Goal: Information Seeking & Learning: Learn about a topic

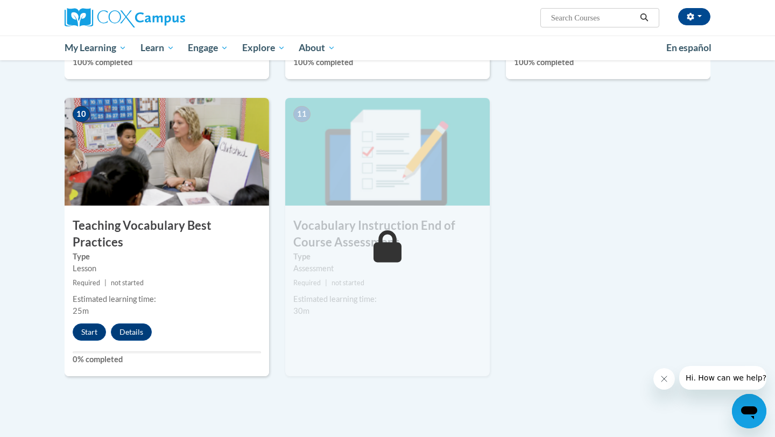
scroll to position [1094, 0]
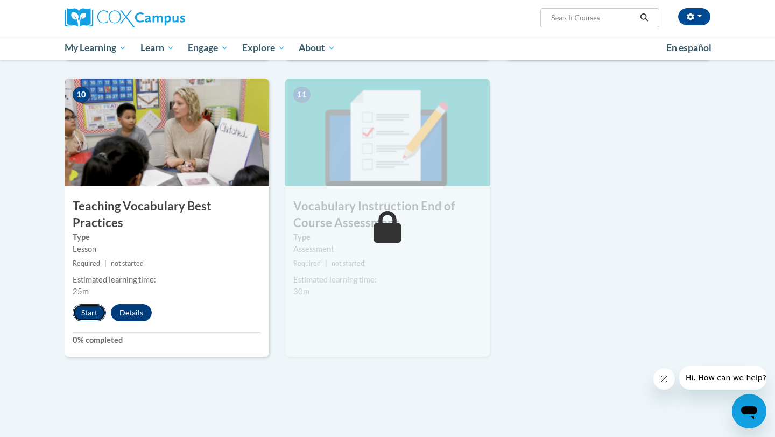
click at [79, 304] on button "Start" at bounding box center [89, 312] width 33 height 17
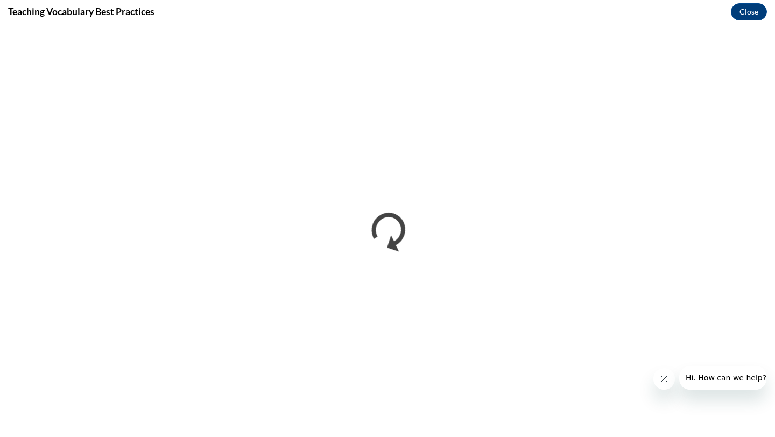
scroll to position [0, 0]
click at [744, 17] on button "Close" at bounding box center [749, 11] width 36 height 17
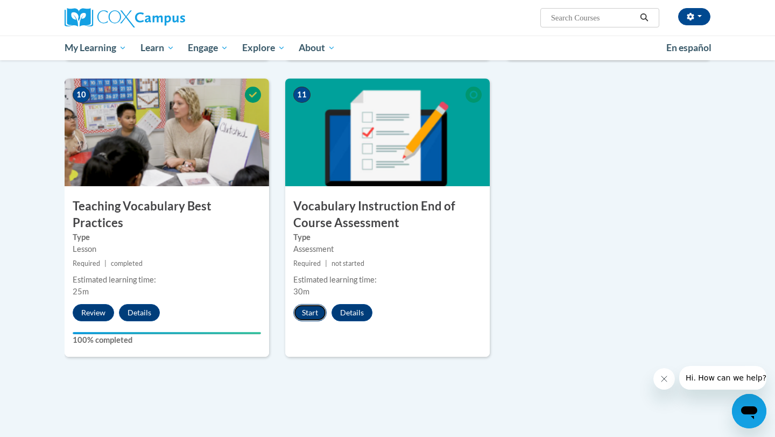
click at [319, 316] on button "Start" at bounding box center [309, 312] width 33 height 17
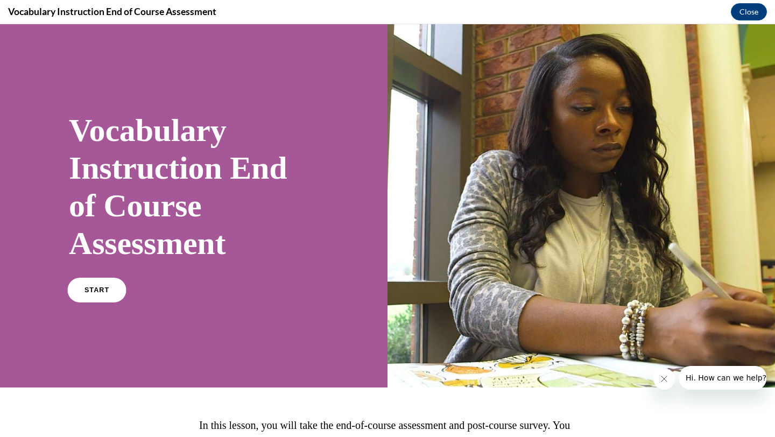
click at [101, 288] on span "START" at bounding box center [97, 290] width 25 height 8
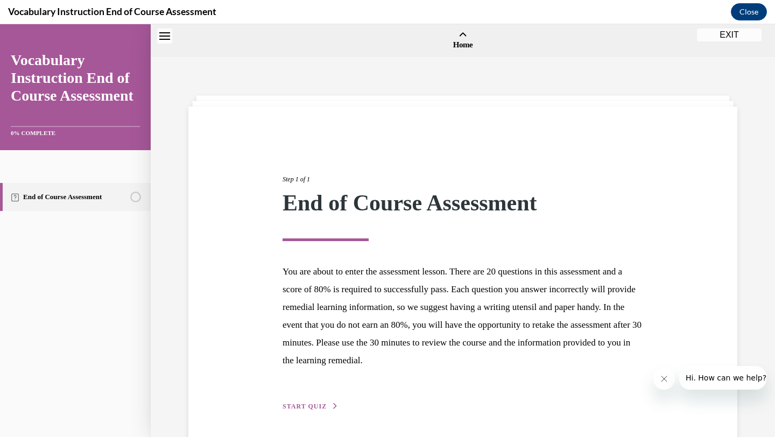
scroll to position [33, 0]
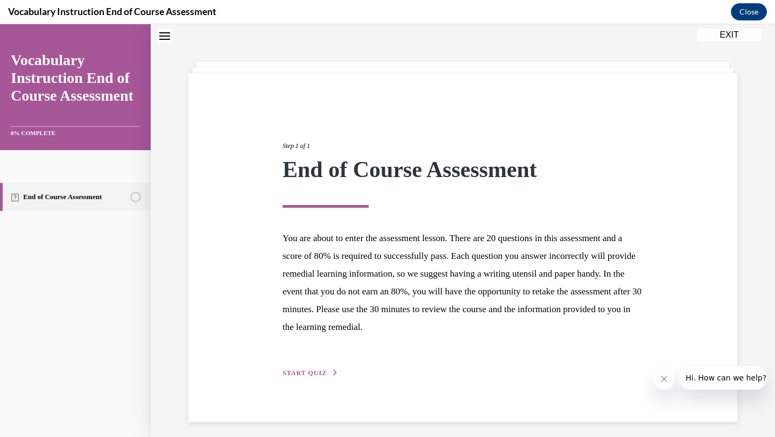
click at [322, 371] on span "START QUIZ" at bounding box center [305, 373] width 44 height 8
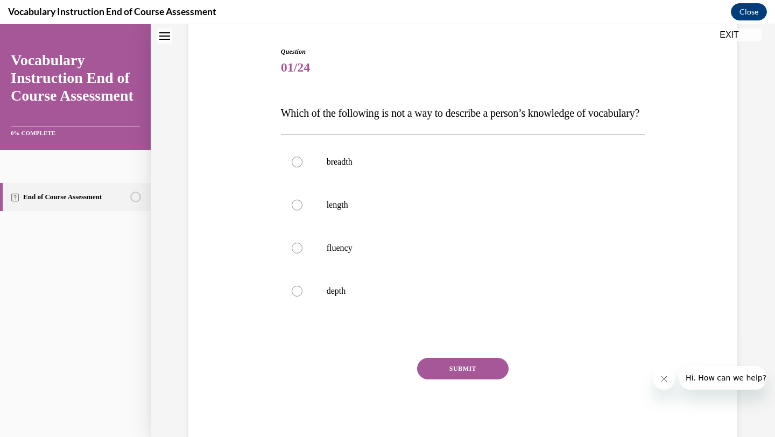
scroll to position [105, 0]
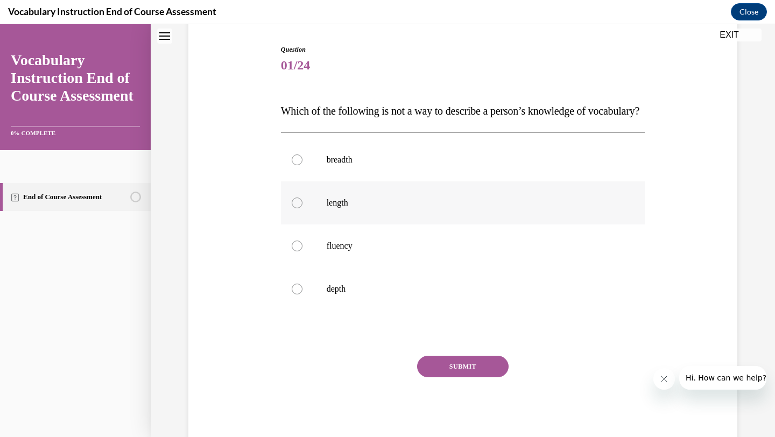
click at [386, 208] on p "length" at bounding box center [473, 203] width 292 height 11
click at [303, 208] on input "length" at bounding box center [297, 203] width 11 height 11
radio input "true"
click at [481, 398] on div "SUBMIT" at bounding box center [463, 383] width 365 height 54
click at [480, 377] on button "SUBMIT" at bounding box center [463, 367] width 92 height 22
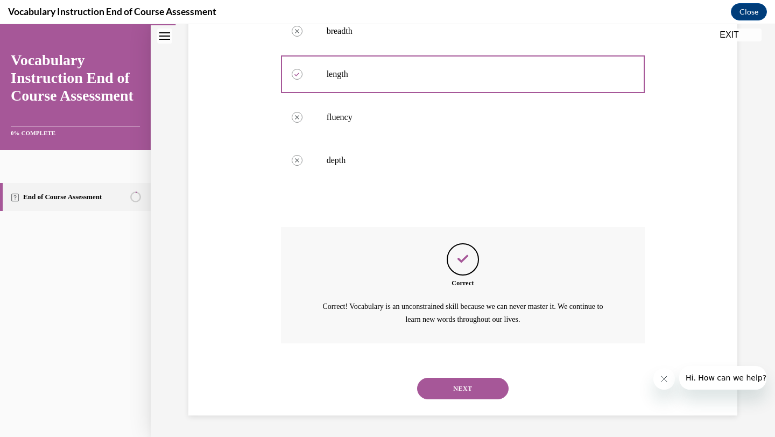
scroll to position [255, 0]
click at [453, 388] on button "NEXT" at bounding box center [463, 389] width 92 height 22
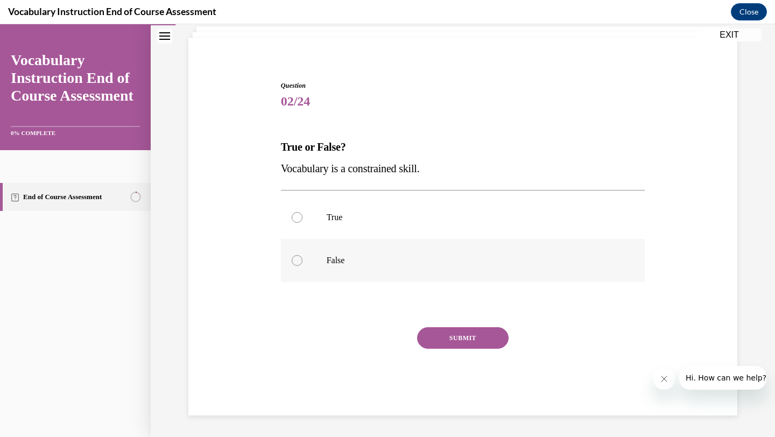
click at [505, 256] on p "False" at bounding box center [473, 260] width 292 height 11
click at [303, 256] on input "False" at bounding box center [297, 260] width 11 height 11
radio input "true"
click at [458, 333] on button "SUBMIT" at bounding box center [463, 338] width 92 height 22
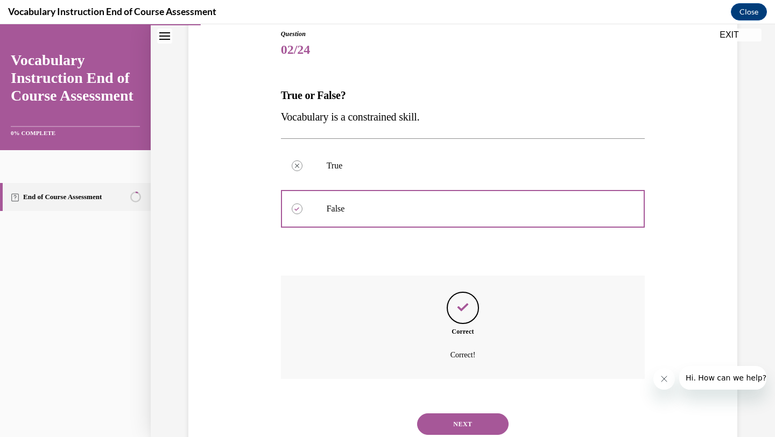
scroll to position [156, 0]
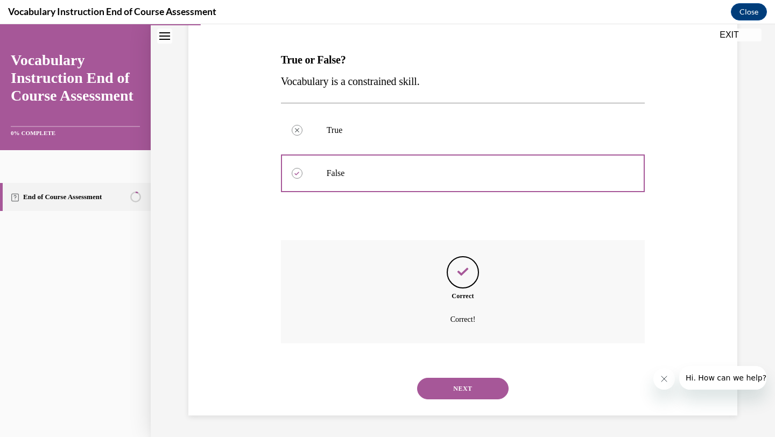
click at [438, 376] on div "NEXT" at bounding box center [463, 388] width 365 height 43
click at [440, 379] on button "NEXT" at bounding box center [463, 389] width 92 height 22
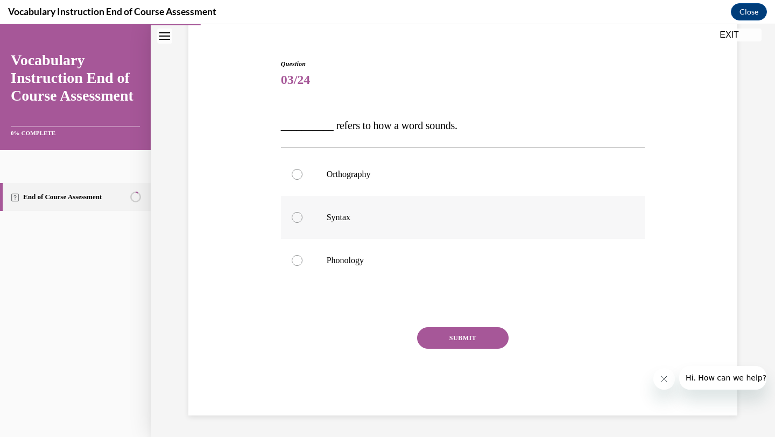
click at [444, 227] on label "Syntax" at bounding box center [463, 217] width 365 height 43
click at [303, 223] on input "Syntax" at bounding box center [297, 217] width 11 height 11
radio input "true"
click at [443, 194] on label "Orthography" at bounding box center [463, 174] width 365 height 43
click at [303, 180] on input "Orthography" at bounding box center [297, 174] width 11 height 11
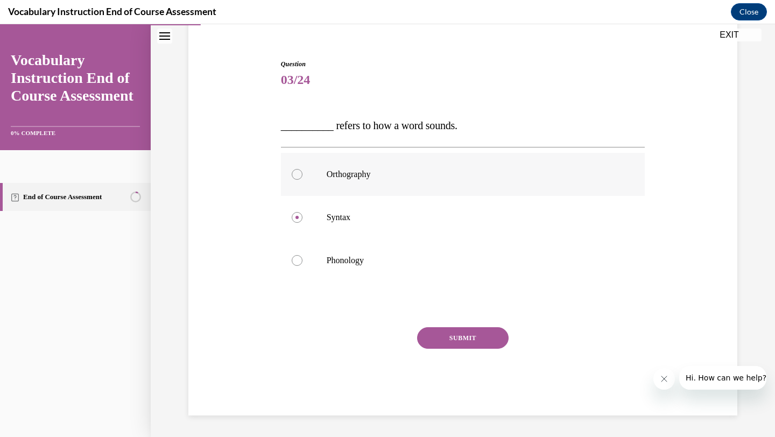
radio input "true"
click at [458, 341] on button "SUBMIT" at bounding box center [463, 338] width 92 height 22
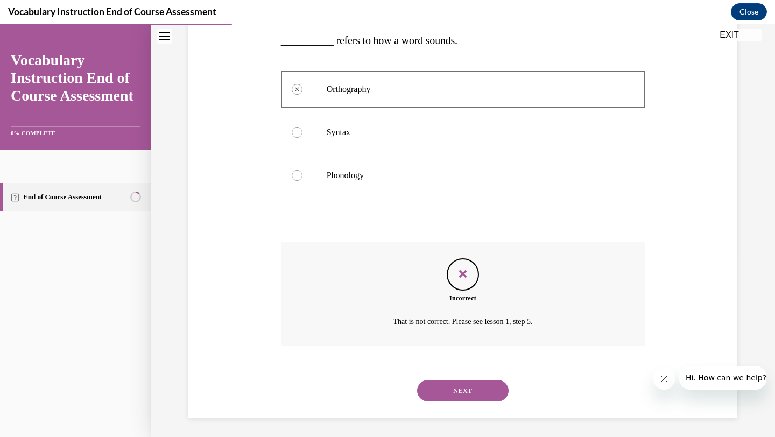
scroll to position [178, 0]
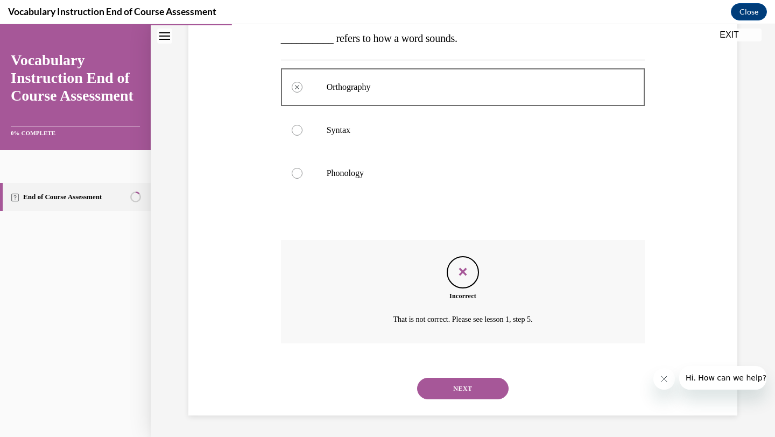
click at [454, 385] on button "NEXT" at bounding box center [463, 389] width 92 height 22
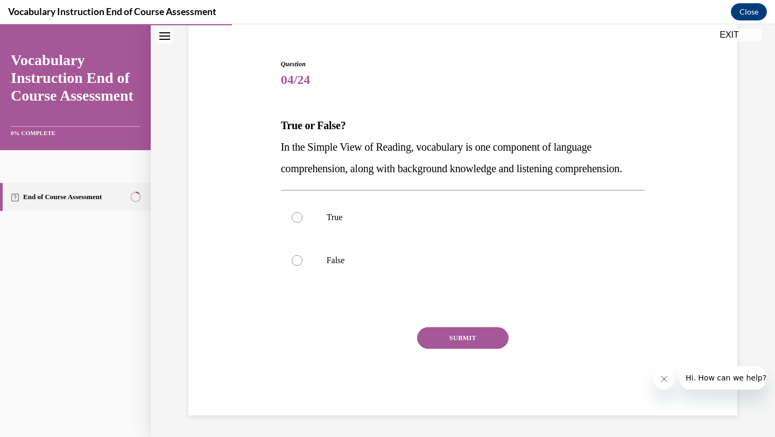
scroll to position [112, 0]
click at [535, 228] on label "True" at bounding box center [463, 217] width 365 height 43
click at [303, 223] on input "True" at bounding box center [297, 217] width 11 height 11
radio input "true"
click at [486, 341] on button "SUBMIT" at bounding box center [463, 338] width 92 height 22
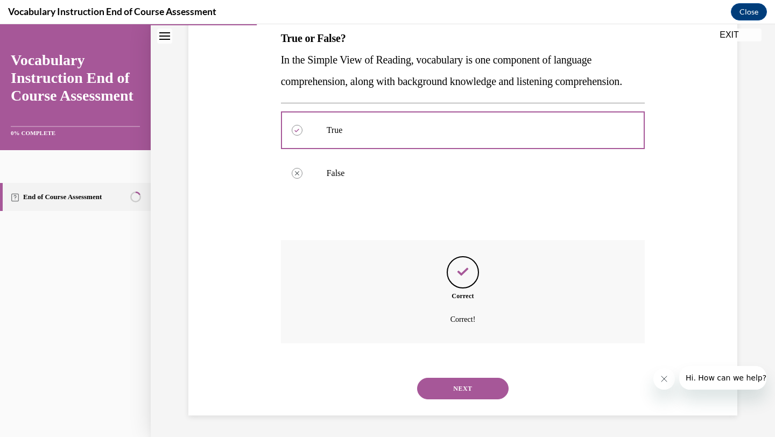
click at [446, 390] on button "NEXT" at bounding box center [463, 389] width 92 height 22
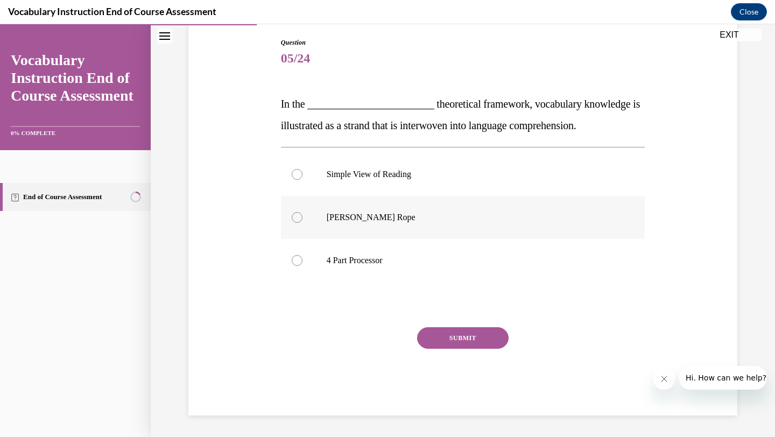
click at [421, 218] on p "Scarborough's Rope" at bounding box center [473, 217] width 292 height 11
click at [303, 218] on input "Scarborough's Rope" at bounding box center [297, 217] width 11 height 11
radio input "true"
click at [486, 346] on button "SUBMIT" at bounding box center [463, 338] width 92 height 22
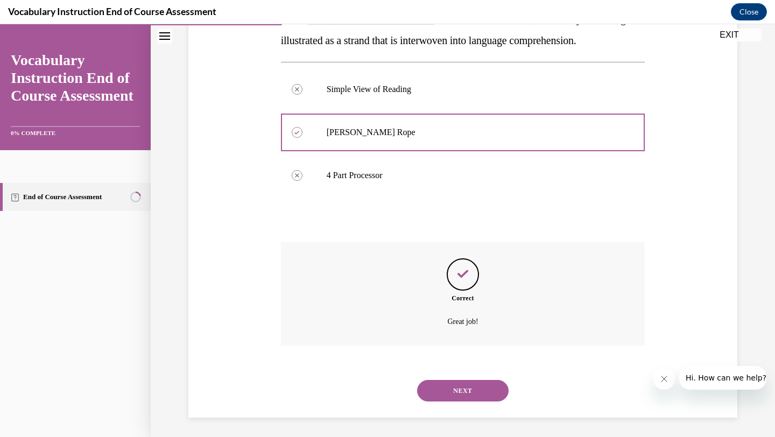
scroll to position [199, 0]
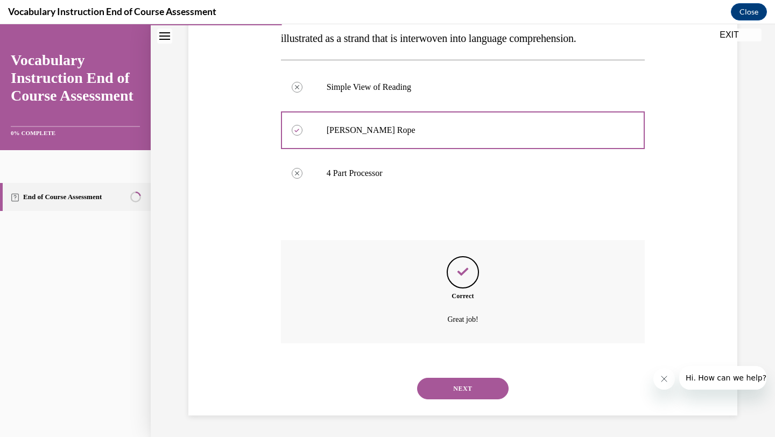
click at [465, 392] on button "NEXT" at bounding box center [463, 389] width 92 height 22
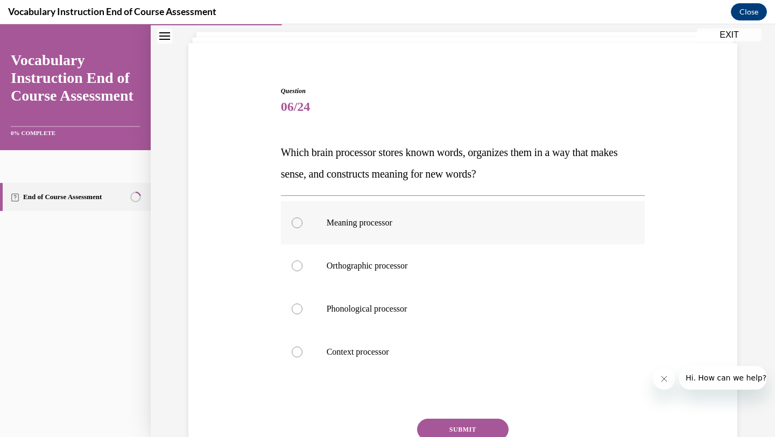
scroll to position [65, 0]
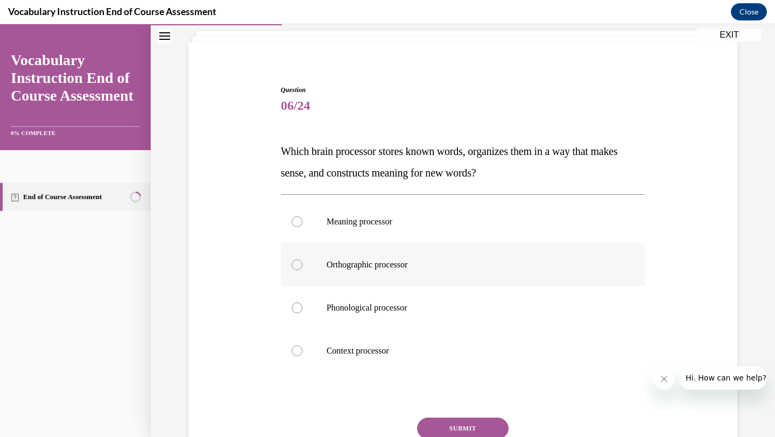
click at [527, 252] on label "Orthographic processor" at bounding box center [463, 264] width 365 height 43
click at [303, 260] on input "Orthographic processor" at bounding box center [297, 265] width 11 height 11
radio input "true"
click at [522, 230] on label "Meaning processor" at bounding box center [463, 221] width 365 height 43
click at [303, 227] on input "Meaning processor" at bounding box center [297, 221] width 11 height 11
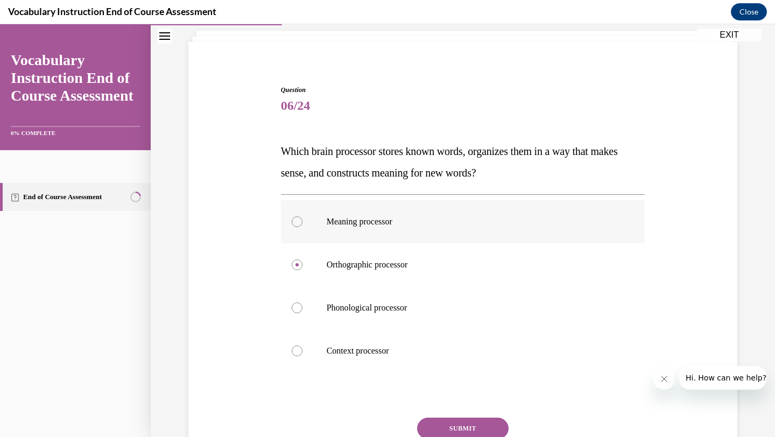
radio input "true"
click at [493, 430] on button "SUBMIT" at bounding box center [463, 429] width 92 height 22
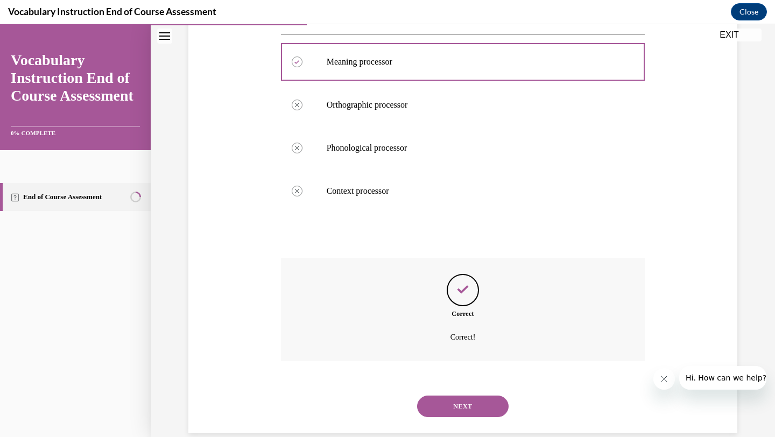
scroll to position [242, 0]
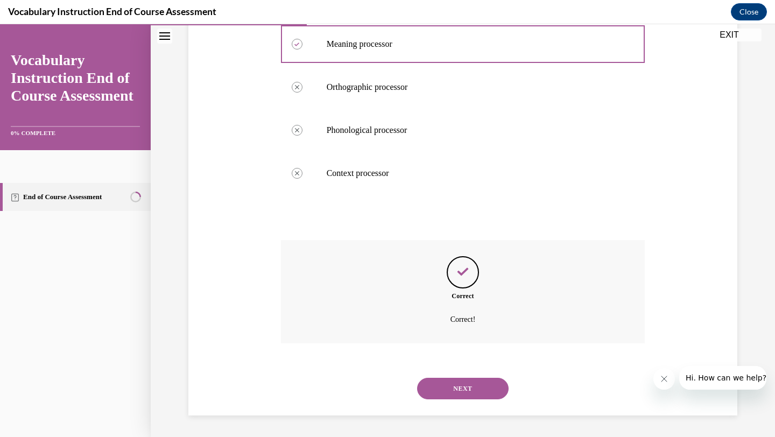
click at [482, 387] on button "NEXT" at bounding box center [463, 389] width 92 height 22
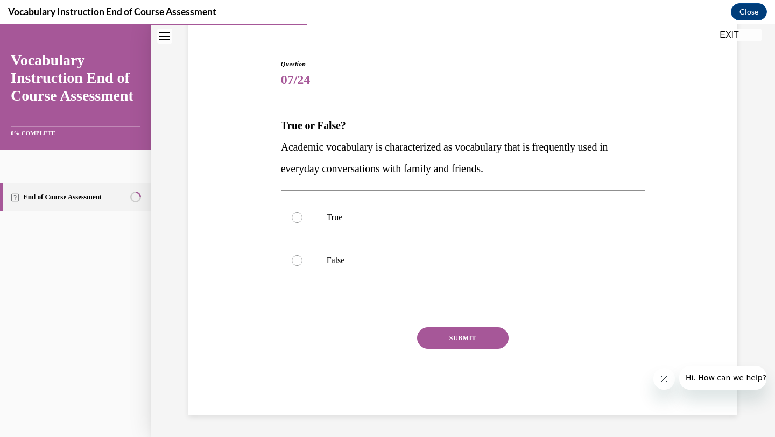
scroll to position [90, 0]
click at [464, 270] on label "False" at bounding box center [463, 260] width 365 height 43
click at [303, 266] on input "False" at bounding box center [297, 260] width 11 height 11
radio input "true"
click at [453, 354] on div "SUBMIT" at bounding box center [463, 354] width 365 height 54
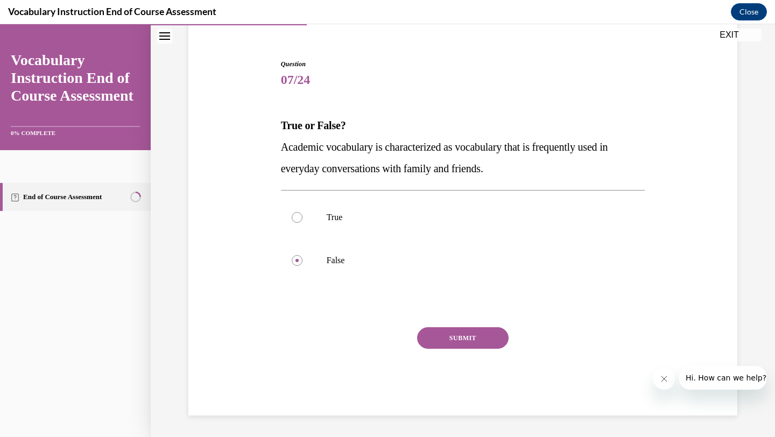
click at [453, 339] on button "SUBMIT" at bounding box center [463, 338] width 92 height 22
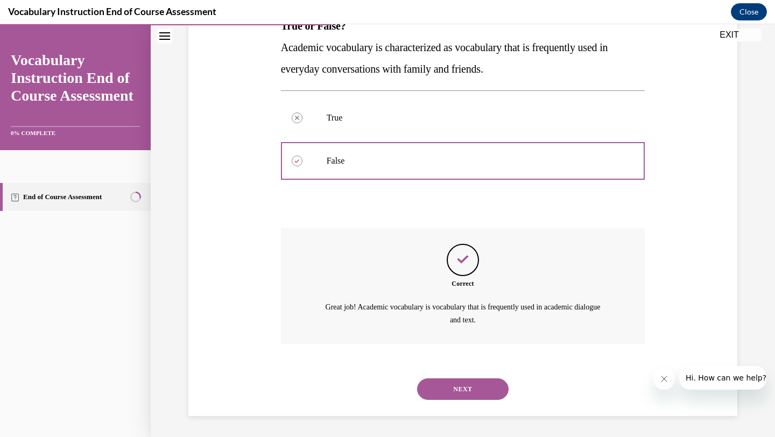
click at [448, 381] on button "NEXT" at bounding box center [463, 390] width 92 height 22
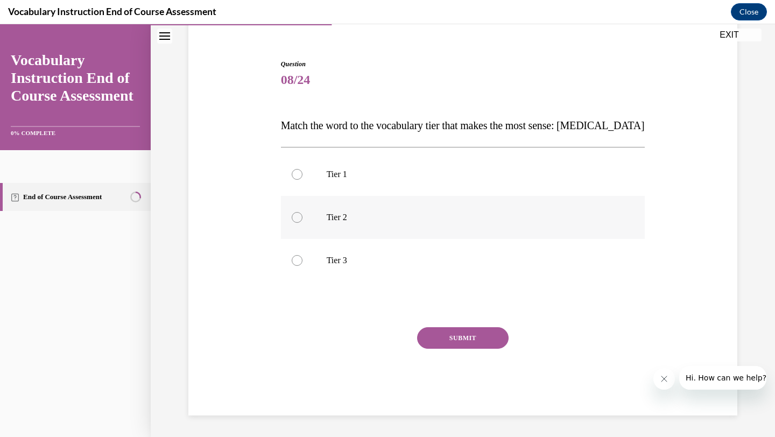
click at [601, 226] on label "Tier 2" at bounding box center [463, 217] width 365 height 43
click at [303, 223] on input "Tier 2" at bounding box center [297, 217] width 11 height 11
radio input "true"
click at [492, 271] on label "Tier 3" at bounding box center [463, 260] width 365 height 43
click at [303, 266] on input "Tier 3" at bounding box center [297, 260] width 11 height 11
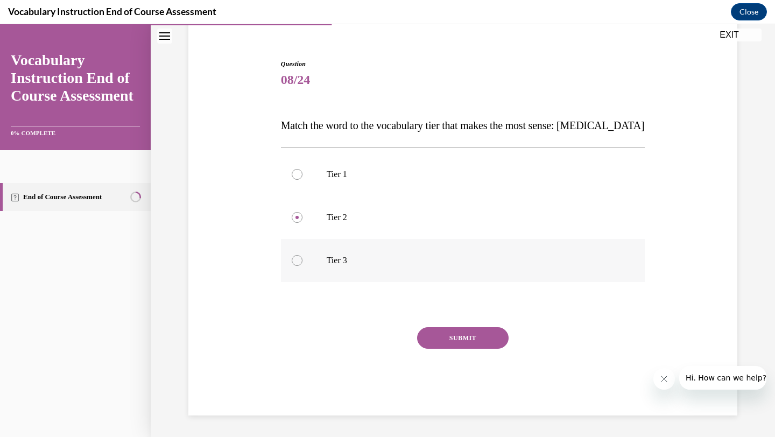
radio input "true"
click at [475, 338] on button "SUBMIT" at bounding box center [463, 338] width 92 height 22
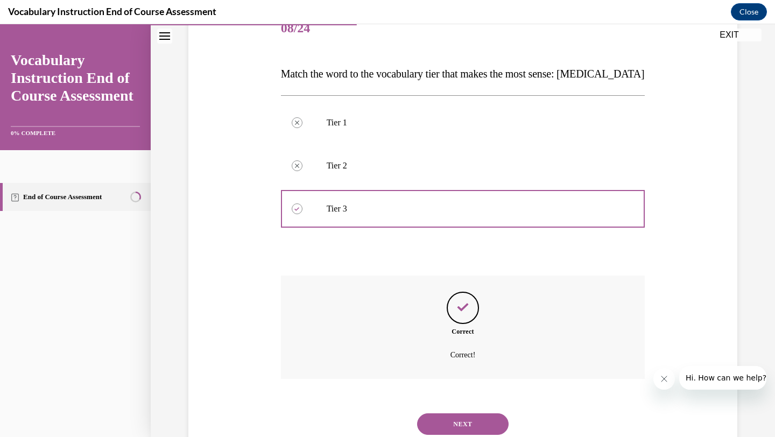
scroll to position [178, 0]
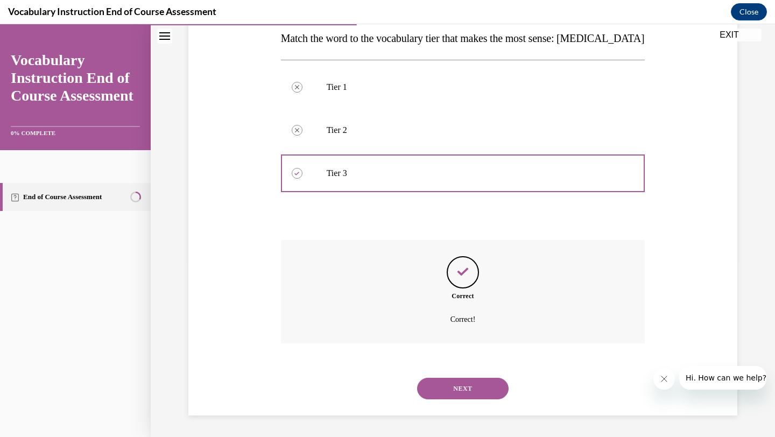
click at [453, 394] on button "NEXT" at bounding box center [463, 389] width 92 height 22
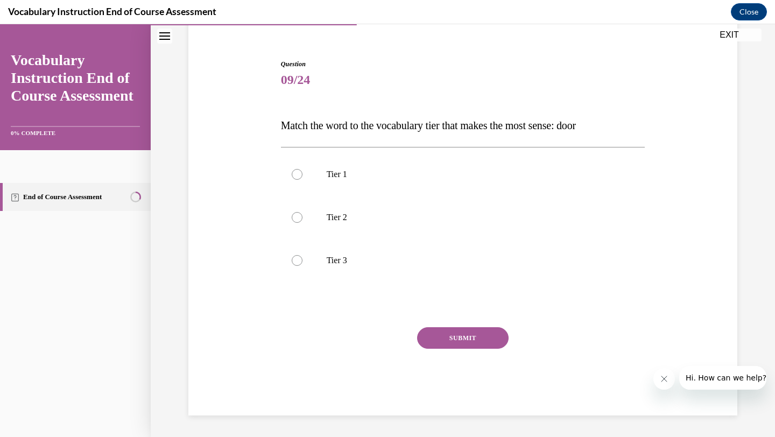
scroll to position [90, 0]
click at [592, 186] on label "Tier 1" at bounding box center [463, 174] width 365 height 43
click at [303, 180] on input "Tier 1" at bounding box center [297, 174] width 11 height 11
radio input "true"
click at [467, 333] on button "SUBMIT" at bounding box center [463, 338] width 92 height 22
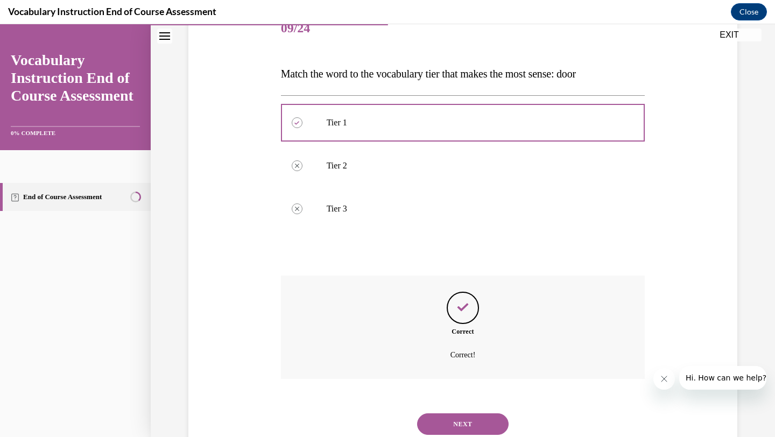
scroll to position [178, 0]
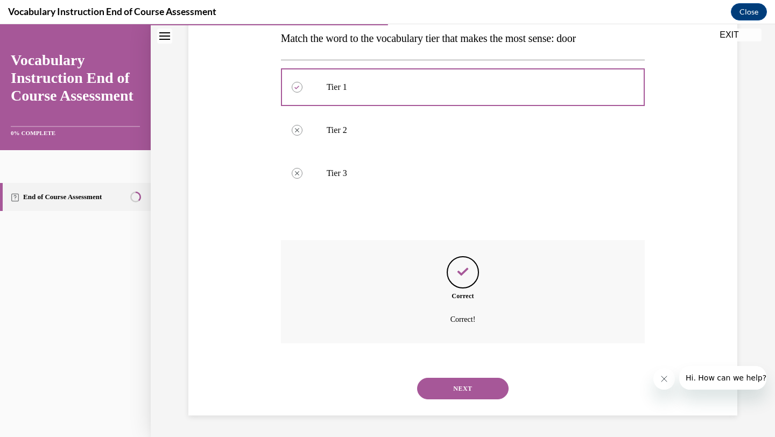
click at [442, 384] on button "NEXT" at bounding box center [463, 389] width 92 height 22
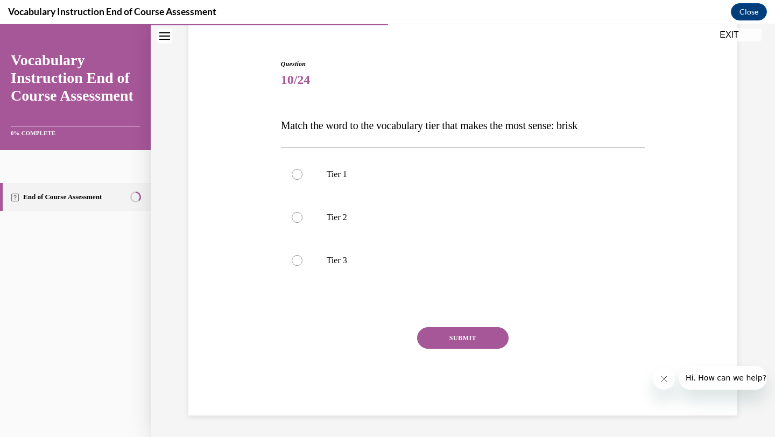
scroll to position [90, 0]
click at [431, 229] on label "Tier 2" at bounding box center [463, 217] width 365 height 43
click at [303, 223] on input "Tier 2" at bounding box center [297, 217] width 11 height 11
radio input "true"
click at [449, 336] on button "SUBMIT" at bounding box center [463, 338] width 92 height 22
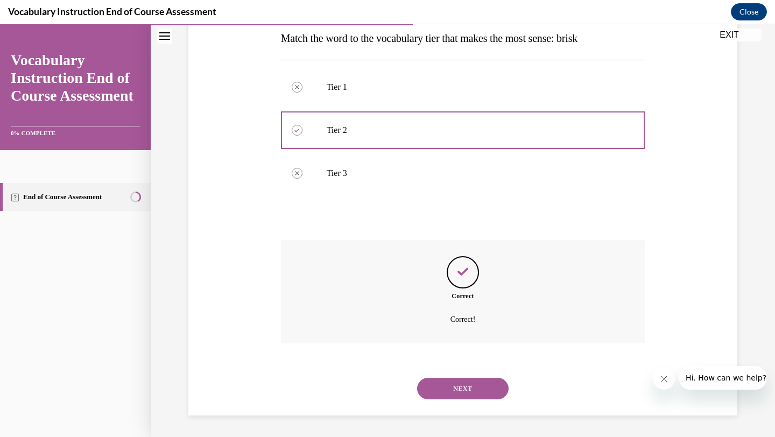
click at [446, 387] on button "NEXT" at bounding box center [463, 389] width 92 height 22
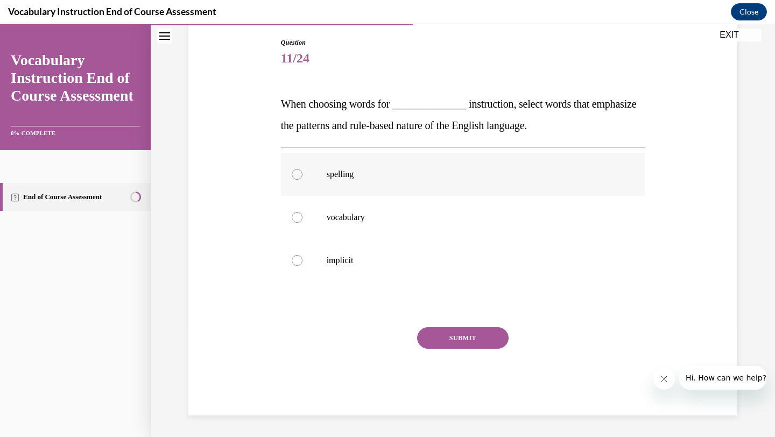
click at [549, 169] on p "spelling" at bounding box center [473, 174] width 292 height 11
click at [303, 169] on input "spelling" at bounding box center [297, 174] width 11 height 11
radio input "true"
click at [472, 342] on button "SUBMIT" at bounding box center [463, 338] width 92 height 22
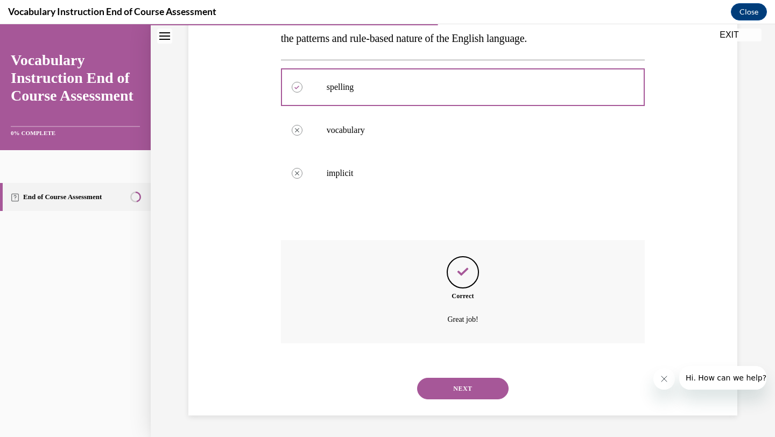
click at [456, 383] on button "NEXT" at bounding box center [463, 389] width 92 height 22
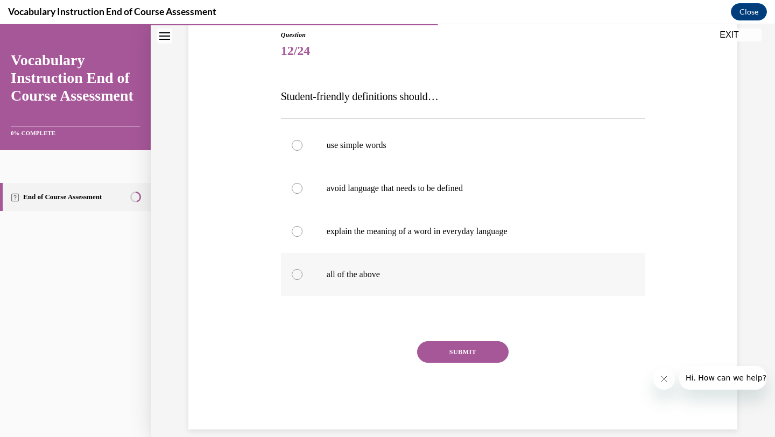
click at [458, 275] on p "all of the above" at bounding box center [473, 274] width 292 height 11
click at [303, 275] on input "all of the above" at bounding box center [297, 274] width 11 height 11
radio input "true"
click at [468, 348] on button "SUBMIT" at bounding box center [463, 352] width 92 height 22
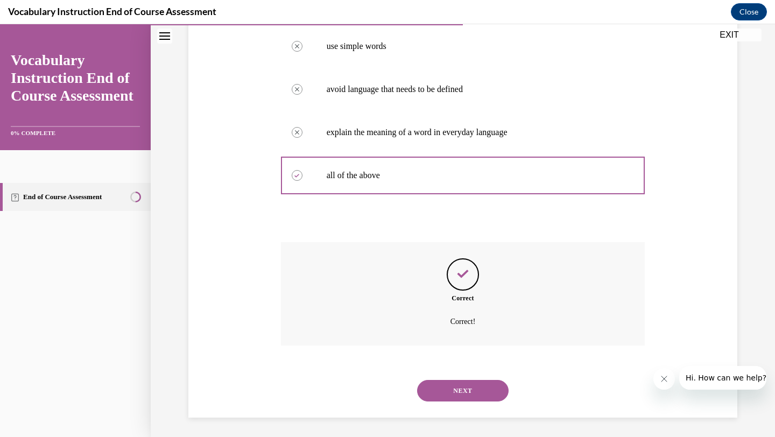
scroll to position [221, 0]
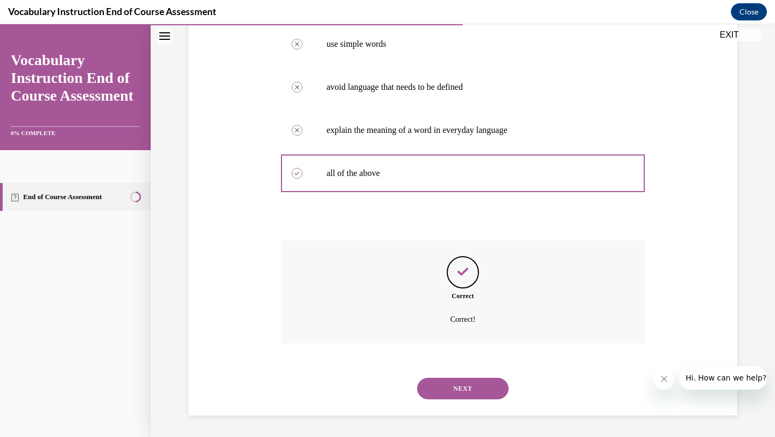
click at [468, 378] on button "NEXT" at bounding box center [463, 389] width 92 height 22
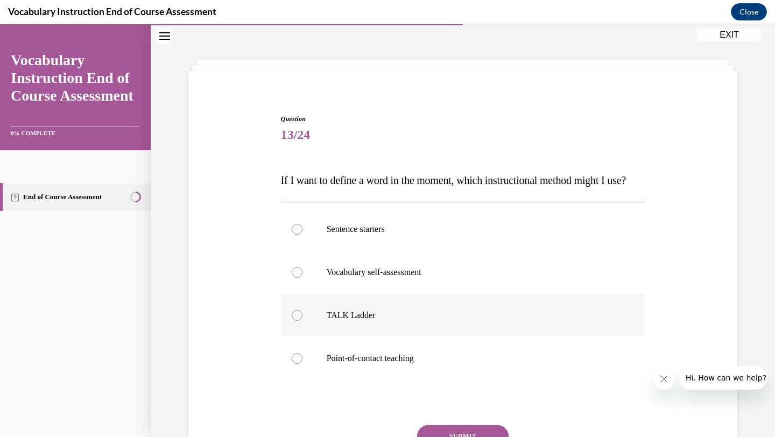
scroll to position [36, 0]
click at [468, 363] on p "Point-of-contact teaching" at bounding box center [473, 358] width 292 height 11
click at [303, 363] on input "Point-of-contact teaching" at bounding box center [297, 358] width 11 height 11
radio input "true"
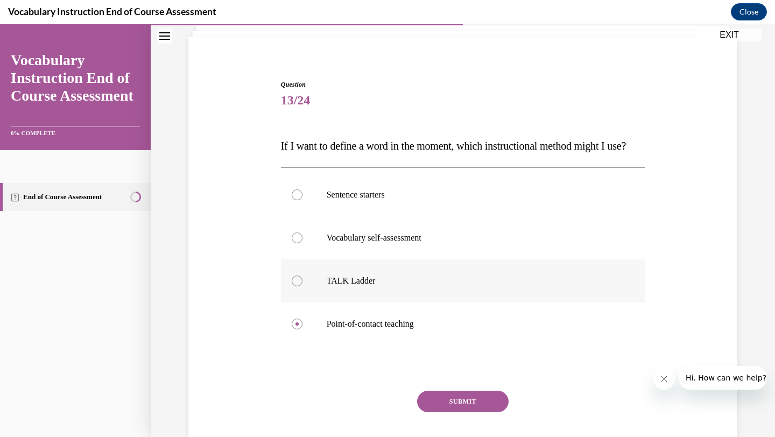
scroll to position [155, 0]
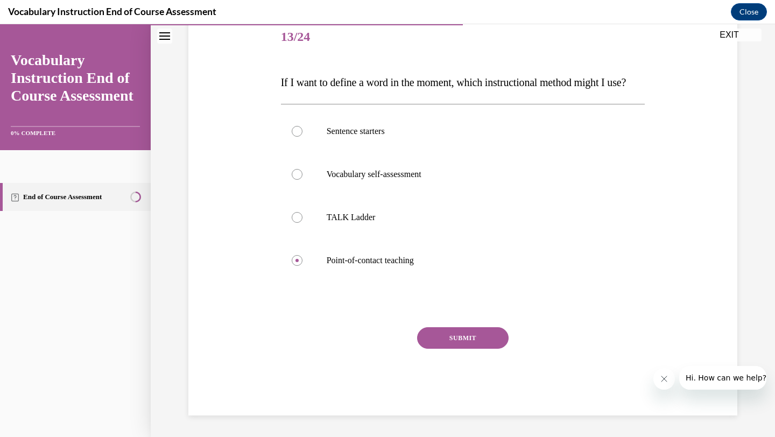
click at [483, 334] on button "SUBMIT" at bounding box center [463, 338] width 92 height 22
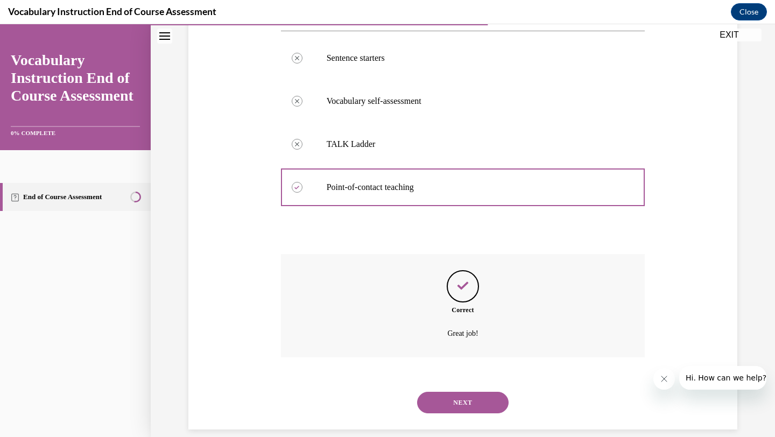
scroll to position [242, 0]
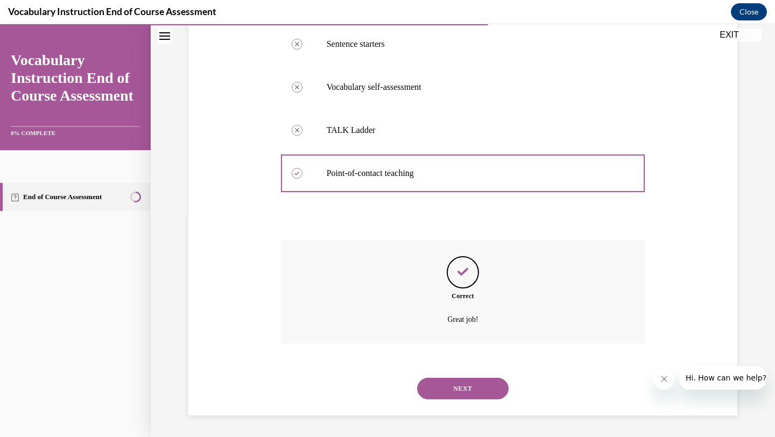
click at [477, 383] on button "NEXT" at bounding box center [463, 389] width 92 height 22
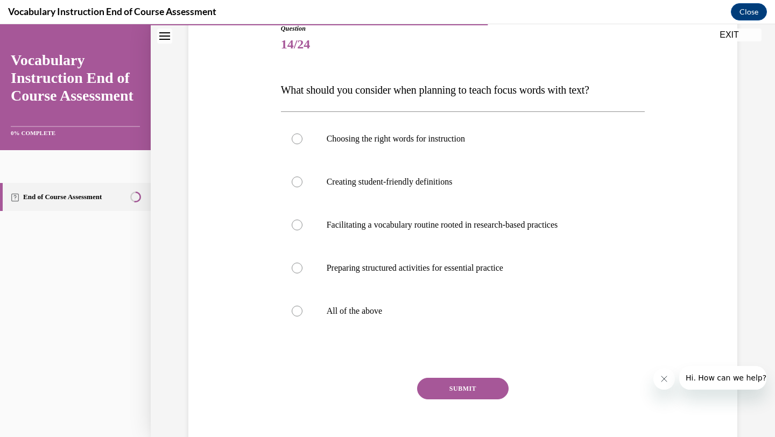
scroll to position [125, 0]
click at [411, 314] on p "All of the above" at bounding box center [473, 312] width 292 height 11
click at [303, 314] on input "All of the above" at bounding box center [297, 312] width 11 height 11
radio input "true"
click at [444, 383] on button "SUBMIT" at bounding box center [463, 390] width 92 height 22
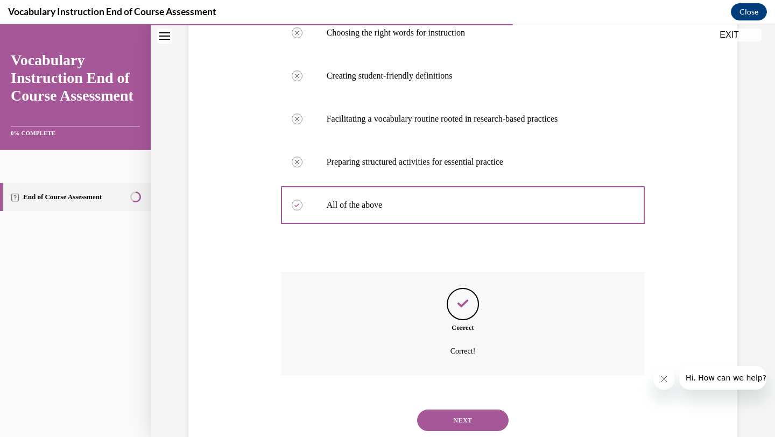
scroll to position [264, 0]
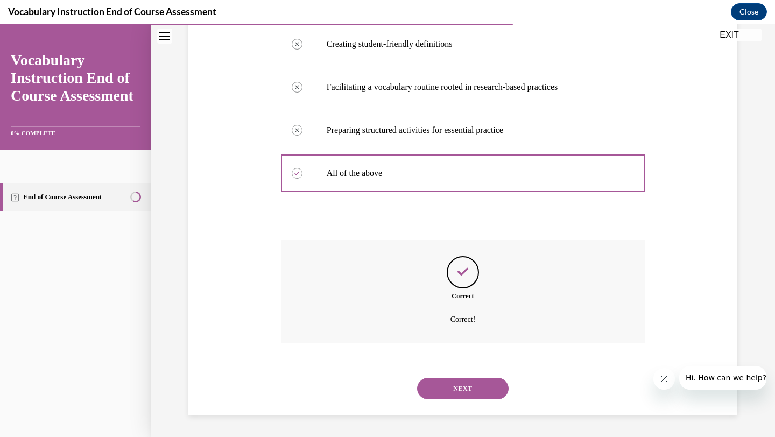
click at [455, 380] on button "NEXT" at bounding box center [463, 389] width 92 height 22
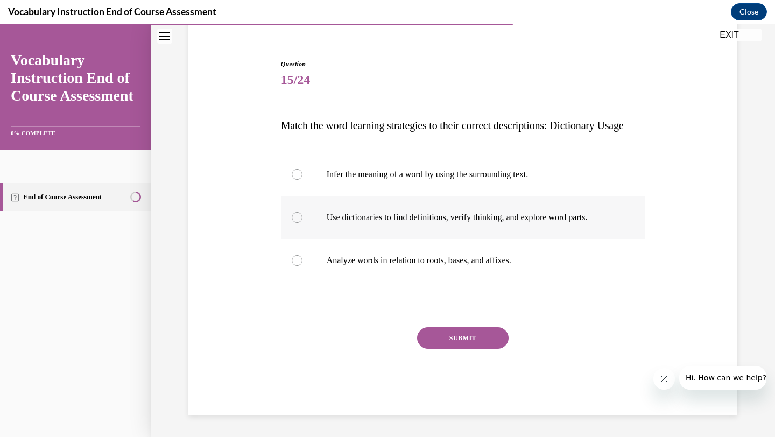
click at [529, 200] on label "Use dictionaries to find definitions, verify thinking, and explore word parts." at bounding box center [463, 217] width 365 height 43
click at [303, 212] on input "Use dictionaries to find definitions, verify thinking, and explore word parts." at bounding box center [297, 217] width 11 height 11
radio input "true"
click at [464, 339] on button "SUBMIT" at bounding box center [463, 338] width 92 height 22
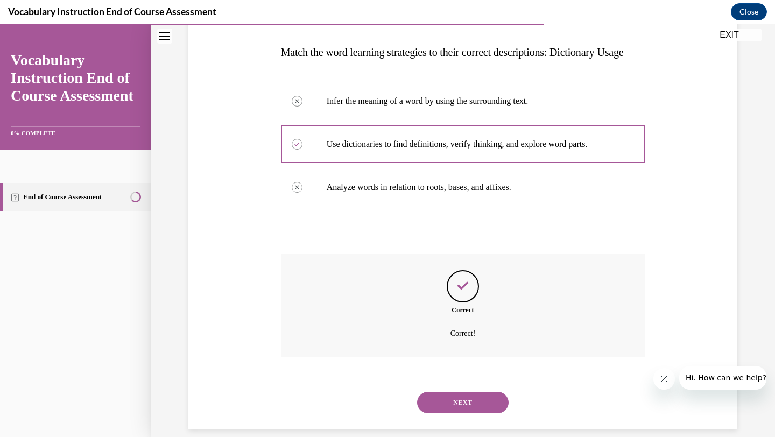
scroll to position [199, 0]
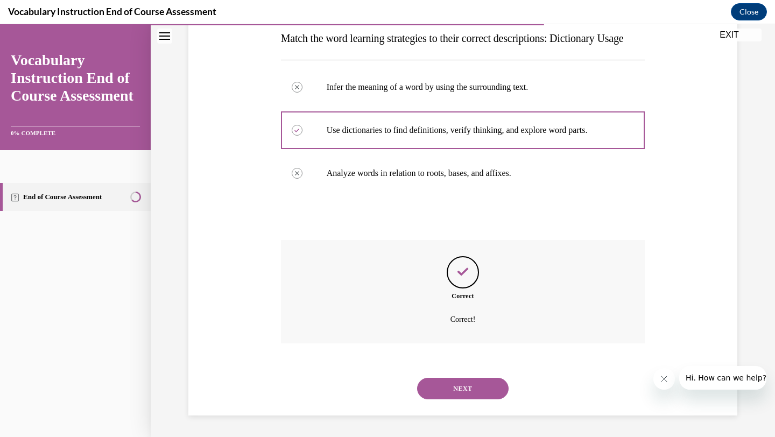
click at [480, 397] on button "NEXT" at bounding box center [463, 389] width 92 height 22
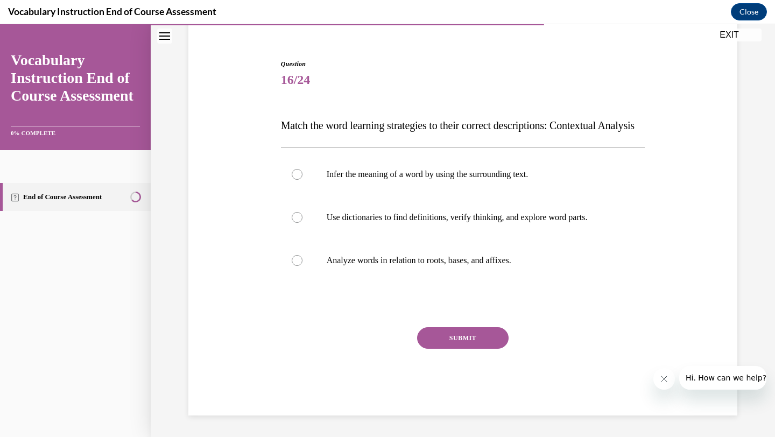
scroll to position [112, 0]
click at [396, 175] on p "Infer the meaning of a word by using the surrounding text." at bounding box center [473, 174] width 292 height 11
click at [303, 175] on input "Infer the meaning of a word by using the surrounding text." at bounding box center [297, 174] width 11 height 11
radio input "true"
click at [464, 327] on div "Question 16/24 Match the word learning strategies to their correct descriptions…" at bounding box center [463, 237] width 365 height 356
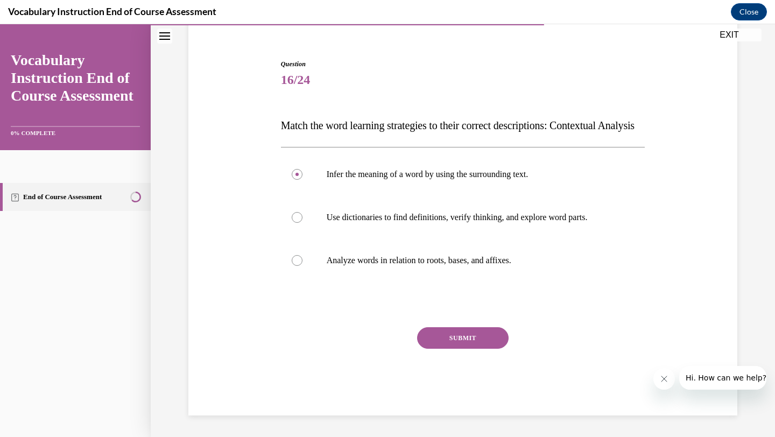
click at [466, 330] on button "SUBMIT" at bounding box center [463, 338] width 92 height 22
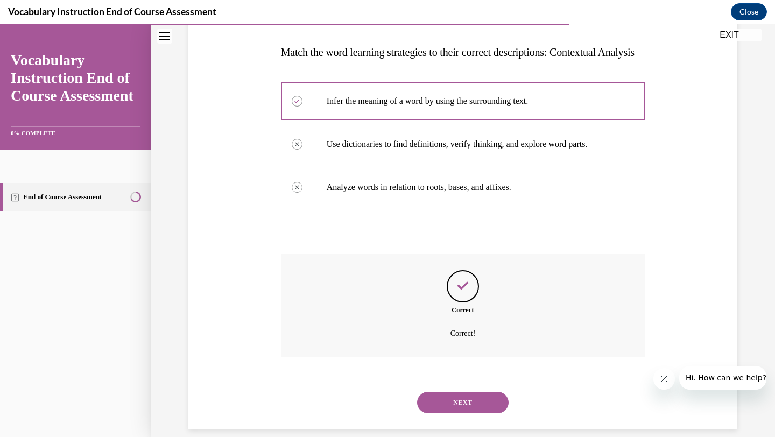
scroll to position [199, 0]
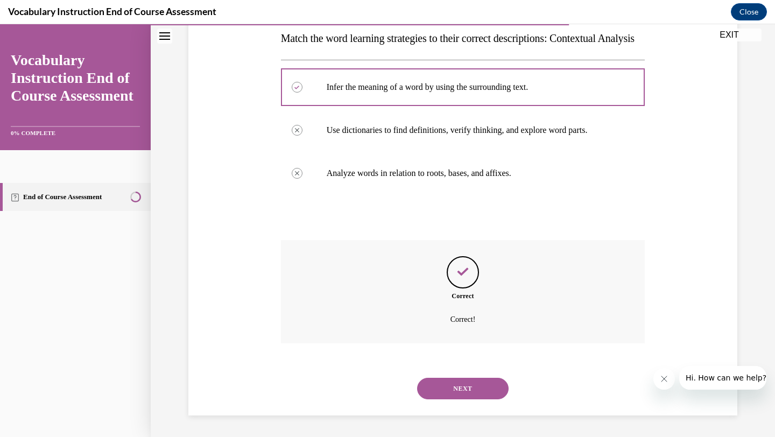
click at [467, 380] on button "NEXT" at bounding box center [463, 389] width 92 height 22
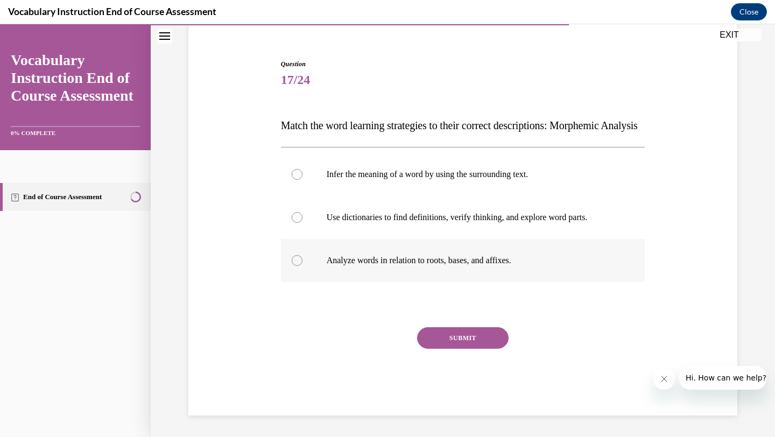
click at [298, 254] on label "Analyze words in relation to roots, bases, and affixes." at bounding box center [463, 260] width 365 height 43
click at [298, 255] on input "Analyze words in relation to roots, bases, and affixes." at bounding box center [297, 260] width 11 height 11
radio input "true"
click at [463, 344] on button "SUBMIT" at bounding box center [463, 338] width 92 height 22
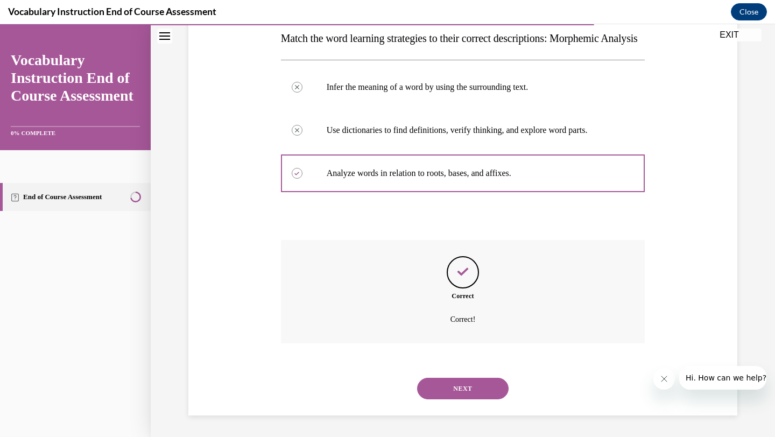
scroll to position [199, 0]
click at [445, 396] on button "NEXT" at bounding box center [463, 389] width 92 height 22
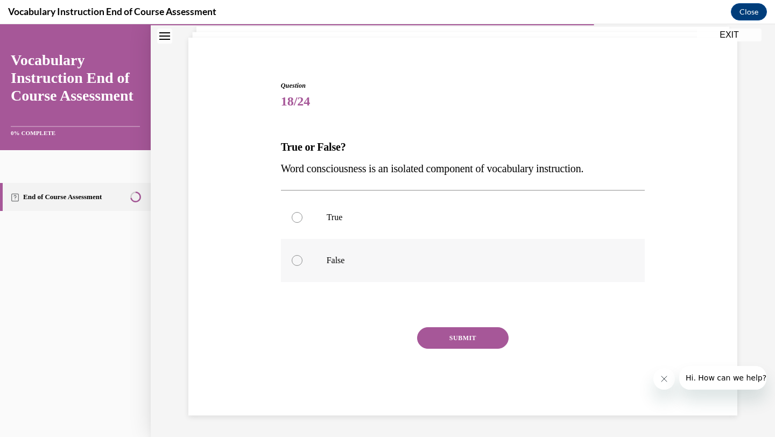
click at [297, 272] on label "False" at bounding box center [463, 260] width 365 height 43
click at [297, 266] on input "False" at bounding box center [297, 260] width 11 height 11
radio input "true"
click at [429, 339] on button "SUBMIT" at bounding box center [463, 338] width 92 height 22
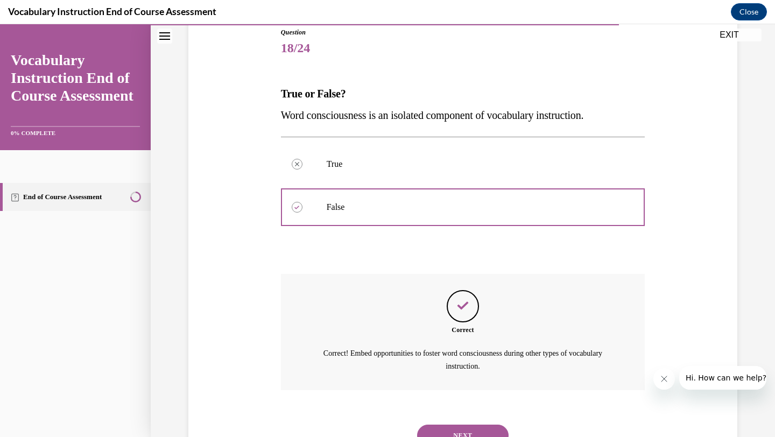
scroll to position [169, 0]
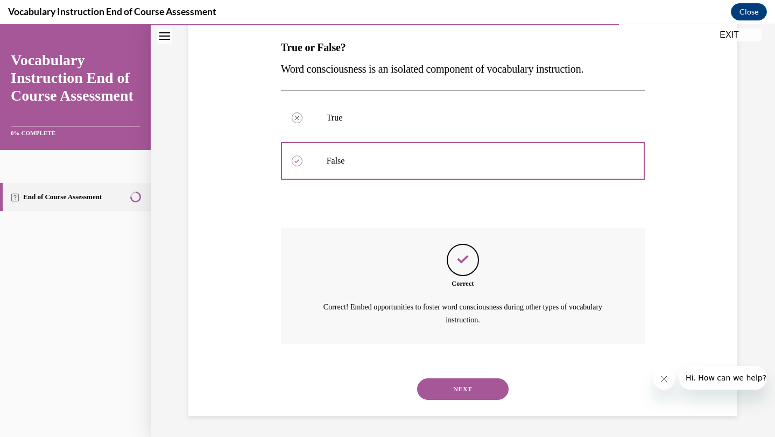
click at [449, 387] on button "NEXT" at bounding box center [463, 390] width 92 height 22
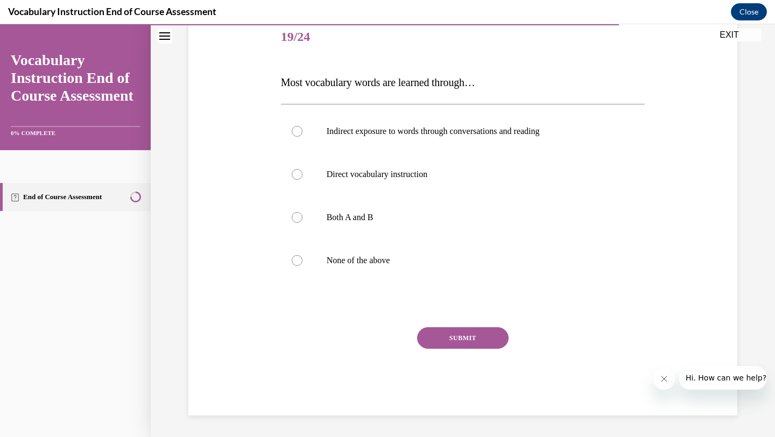
scroll to position [120, 0]
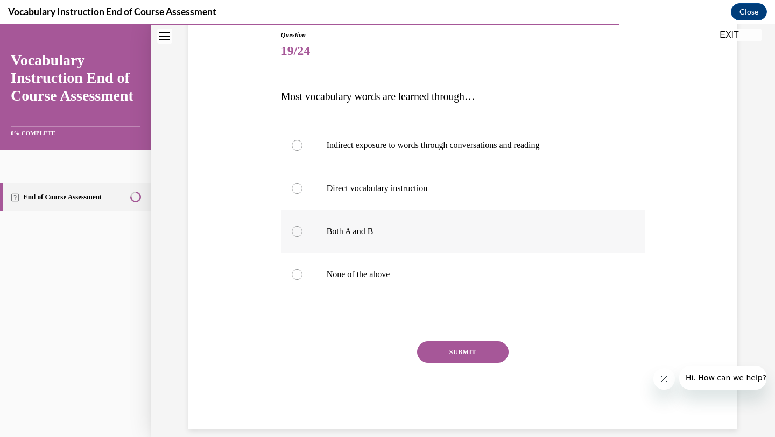
click at [339, 240] on label "Both A and B" at bounding box center [463, 231] width 365 height 43
click at [303, 237] on input "Both A and B" at bounding box center [297, 231] width 11 height 11
radio input "true"
click at [430, 344] on button "SUBMIT" at bounding box center [463, 352] width 92 height 22
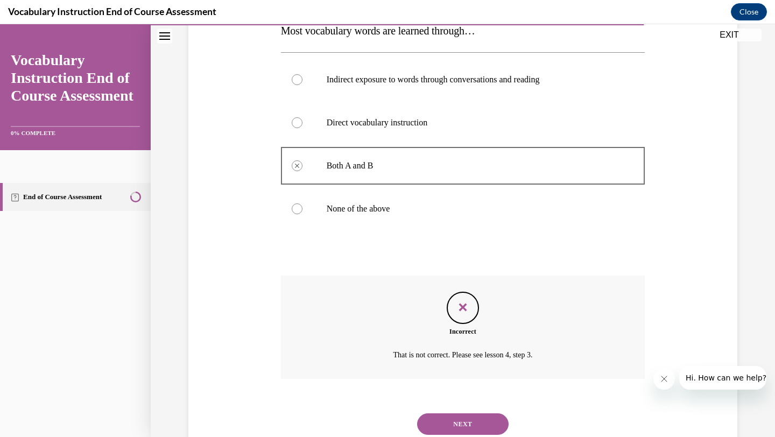
scroll to position [221, 0]
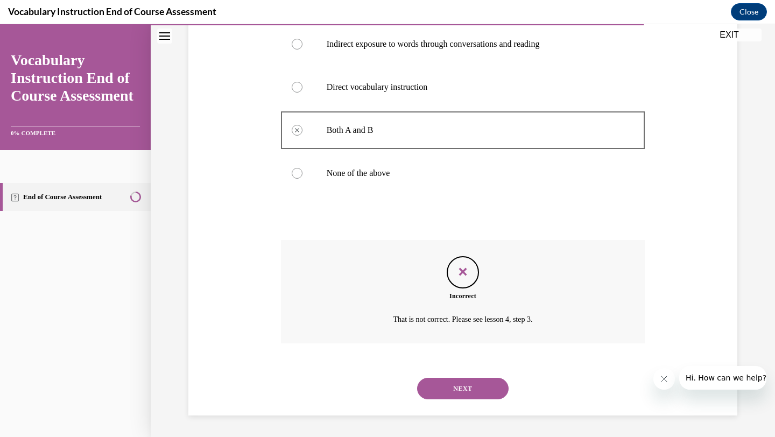
click at [439, 385] on button "NEXT" at bounding box center [463, 389] width 92 height 22
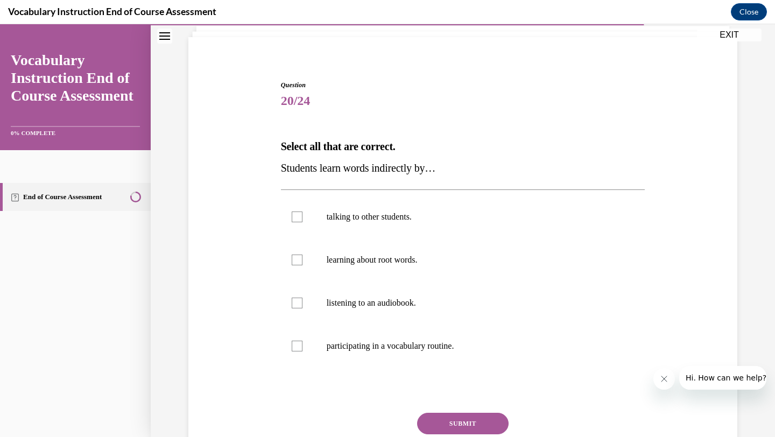
scroll to position [76, 0]
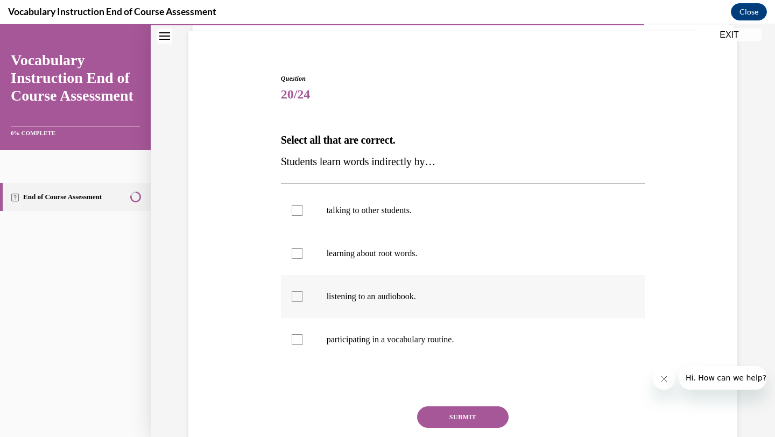
click at [361, 291] on p "listening to an audiobook." at bounding box center [473, 296] width 292 height 11
click at [303, 291] on input "listening to an audiobook." at bounding box center [297, 296] width 11 height 11
checkbox input "true"
click at [364, 249] on p "learning about root words." at bounding box center [473, 253] width 292 height 11
click at [303, 249] on input "learning about root words." at bounding box center [297, 253] width 11 height 11
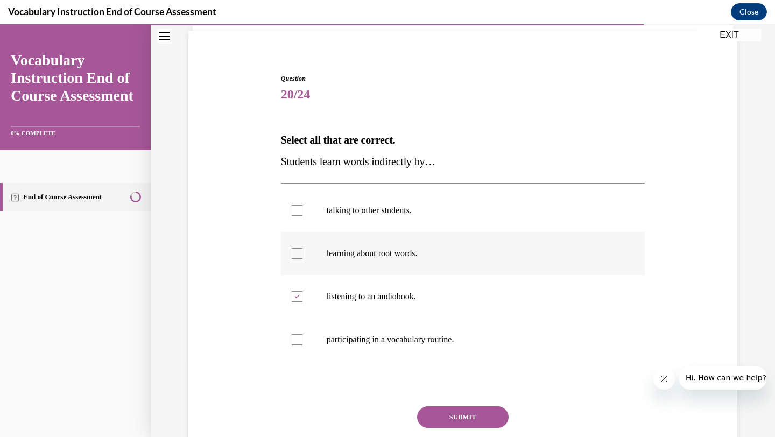
checkbox input "true"
click at [360, 204] on label "talking to other students." at bounding box center [463, 210] width 365 height 43
click at [303, 205] on input "talking to other students." at bounding box center [297, 210] width 11 height 11
checkbox input "true"
click at [478, 425] on button "SUBMIT" at bounding box center [463, 418] width 92 height 22
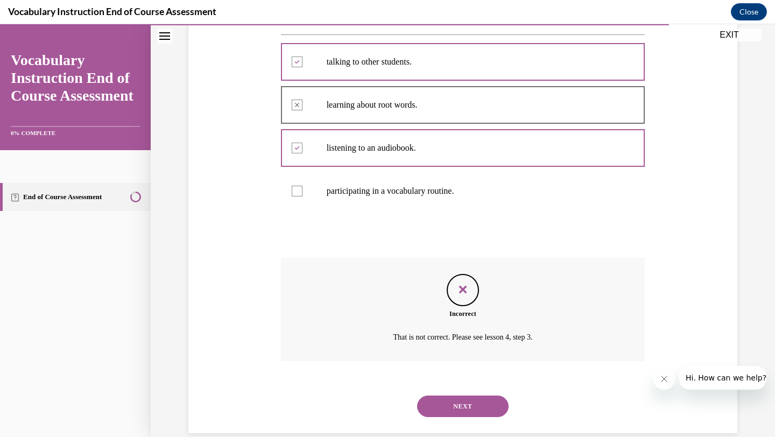
scroll to position [242, 0]
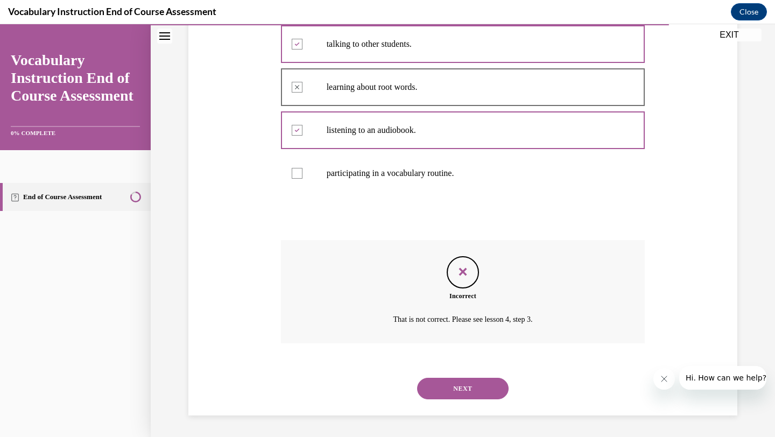
click at [456, 384] on button "NEXT" at bounding box center [463, 389] width 92 height 22
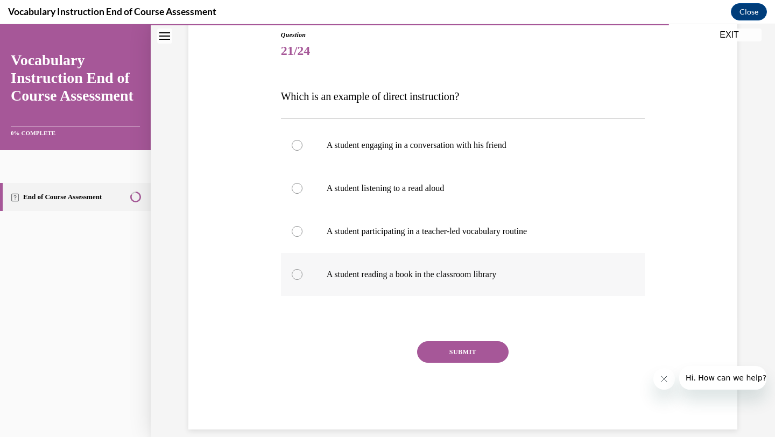
scroll to position [134, 0]
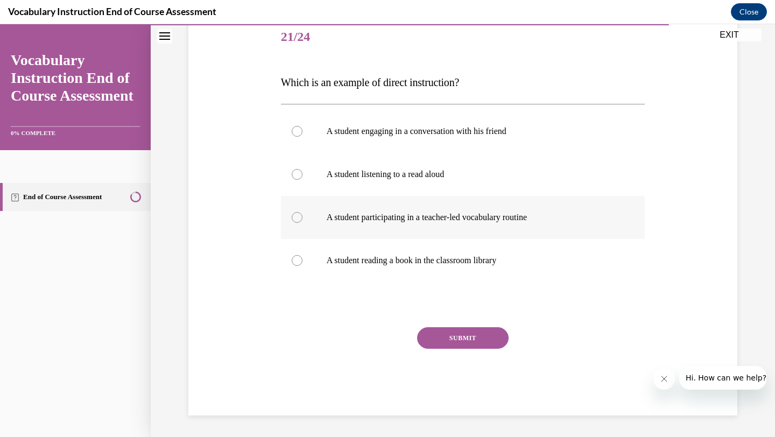
click at [350, 215] on p "A student participating in a teacher-led vocabulary routine" at bounding box center [473, 217] width 292 height 11
click at [303, 215] on input "A student participating in a teacher-led vocabulary routine" at bounding box center [297, 217] width 11 height 11
radio input "true"
click at [429, 341] on button "SUBMIT" at bounding box center [463, 338] width 92 height 22
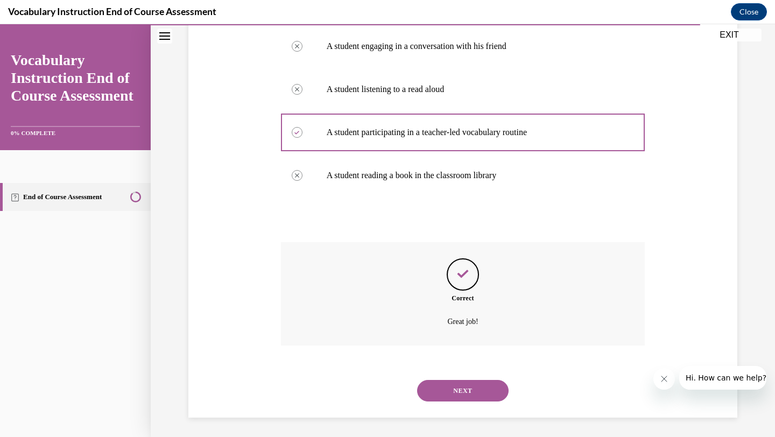
scroll to position [221, 0]
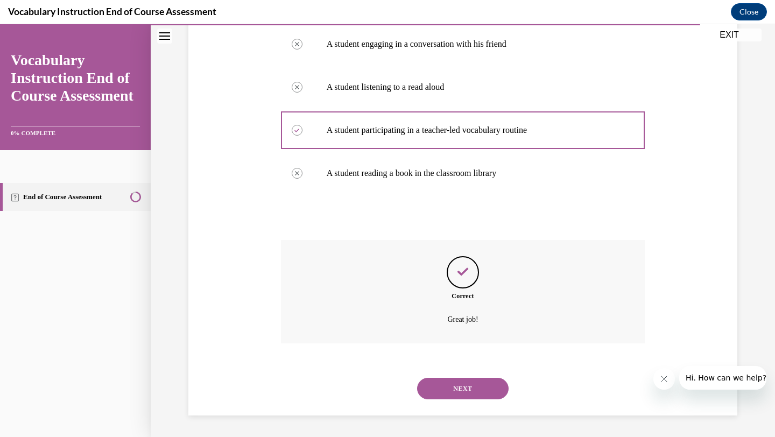
click at [461, 389] on button "NEXT" at bounding box center [463, 389] width 92 height 22
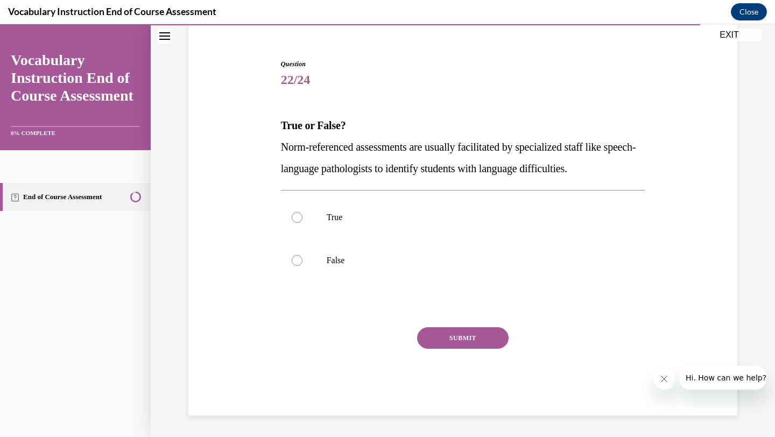
scroll to position [90, 0]
click at [458, 221] on p "True" at bounding box center [473, 217] width 292 height 11
click at [303, 221] on input "True" at bounding box center [297, 217] width 11 height 11
radio input "true"
click at [467, 335] on button "SUBMIT" at bounding box center [463, 338] width 92 height 22
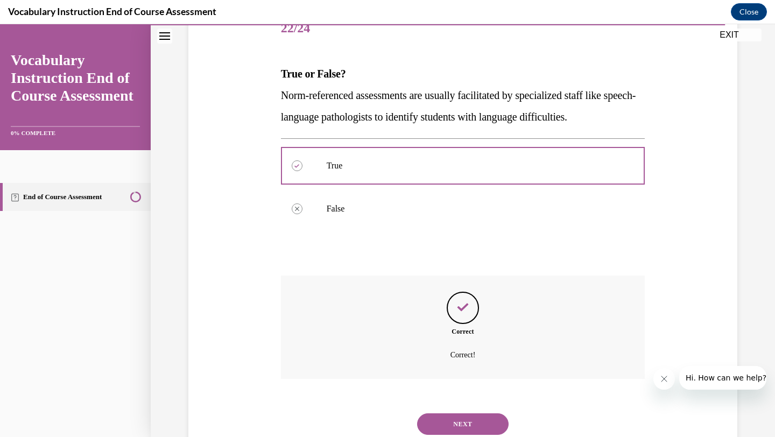
scroll to position [178, 0]
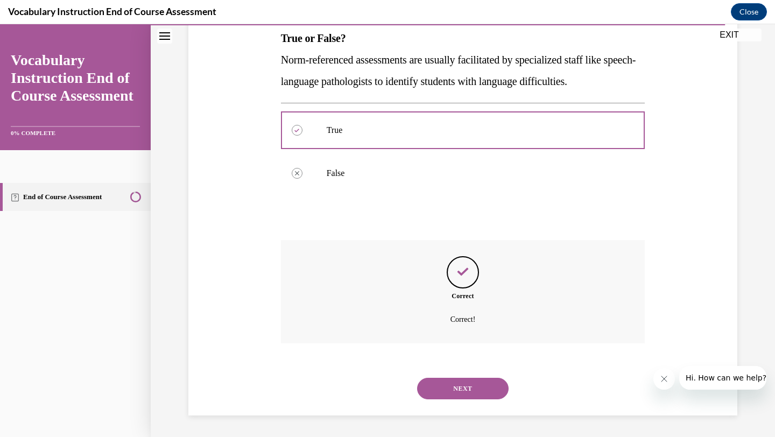
click at [460, 385] on button "NEXT" at bounding box center [463, 389] width 92 height 22
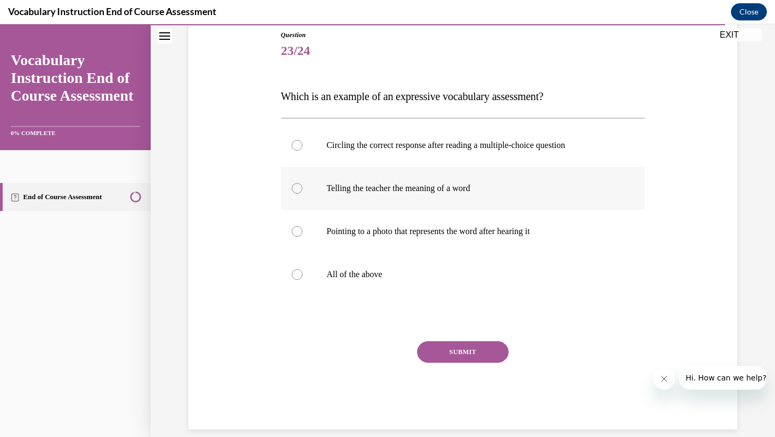
click at [597, 179] on label "Telling the teacher the meaning of a word" at bounding box center [463, 188] width 365 height 43
click at [303, 183] on input "Telling the teacher the meaning of a word" at bounding box center [297, 188] width 11 height 11
radio input "true"
click at [459, 355] on button "SUBMIT" at bounding box center [463, 352] width 92 height 22
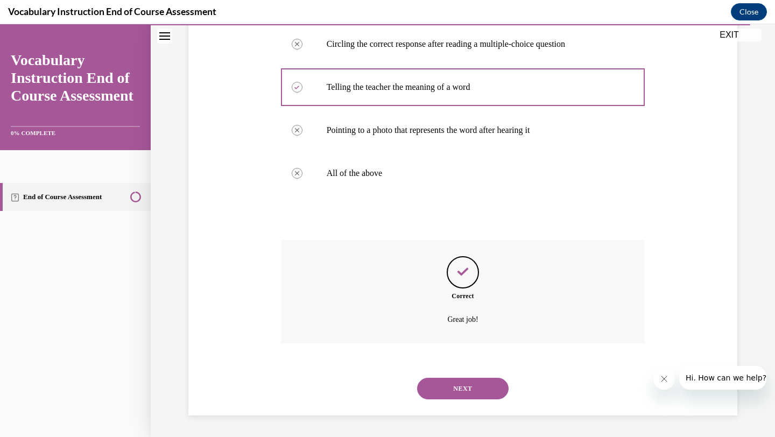
click at [450, 384] on button "NEXT" at bounding box center [463, 389] width 92 height 22
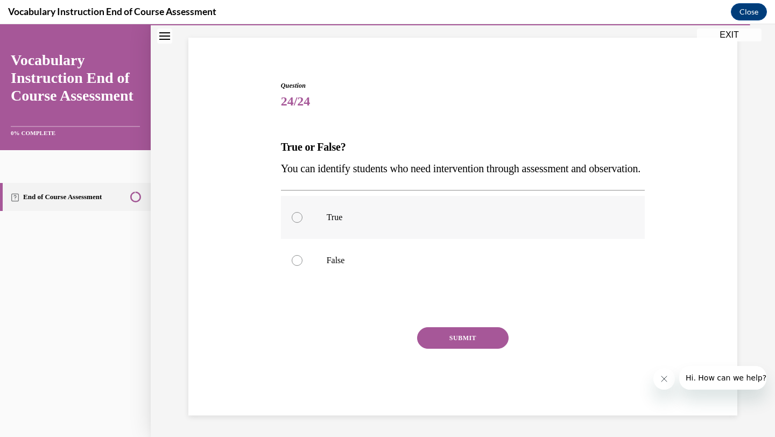
click at [487, 225] on label "True" at bounding box center [463, 217] width 365 height 43
click at [303, 223] on input "True" at bounding box center [297, 217] width 11 height 11
radio input "true"
click at [489, 346] on button "SUBMIT" at bounding box center [463, 338] width 92 height 22
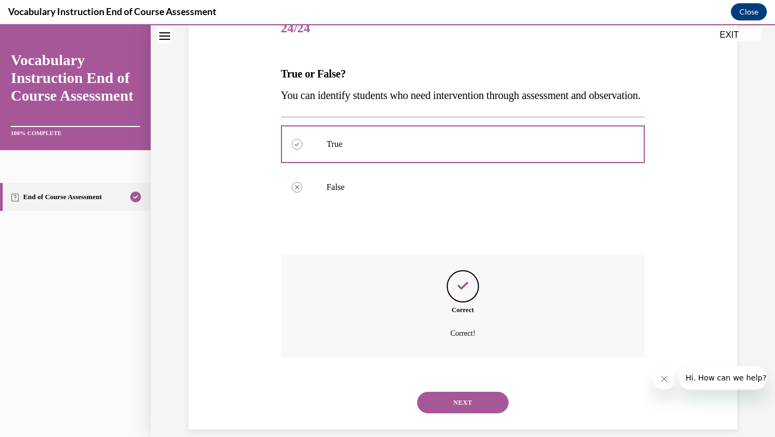
scroll to position [178, 0]
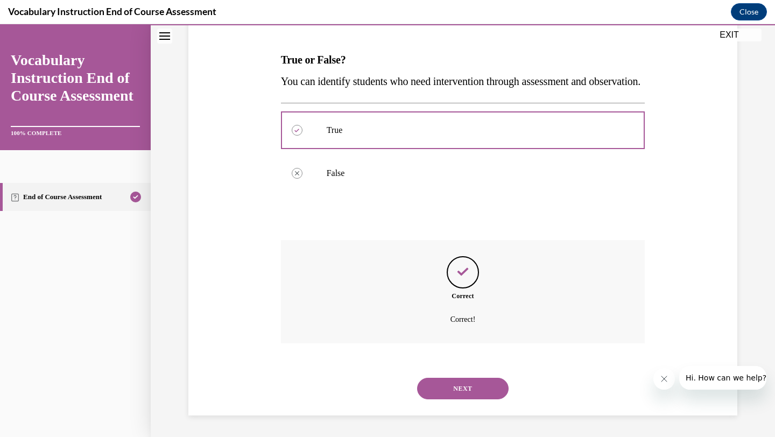
click at [479, 384] on button "NEXT" at bounding box center [463, 389] width 92 height 22
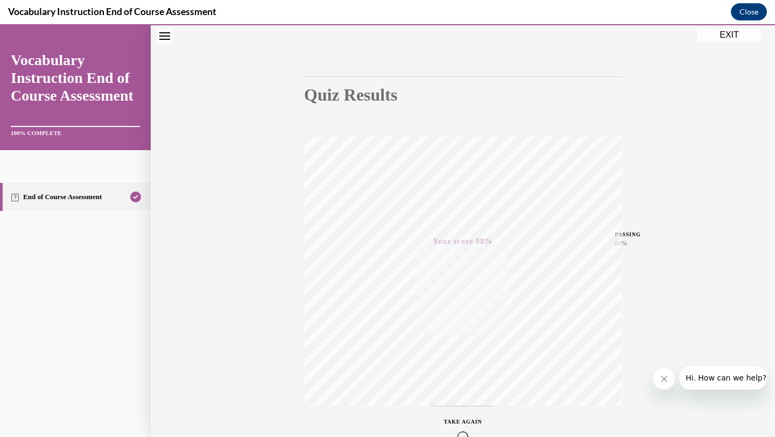
scroll to position [139, 0]
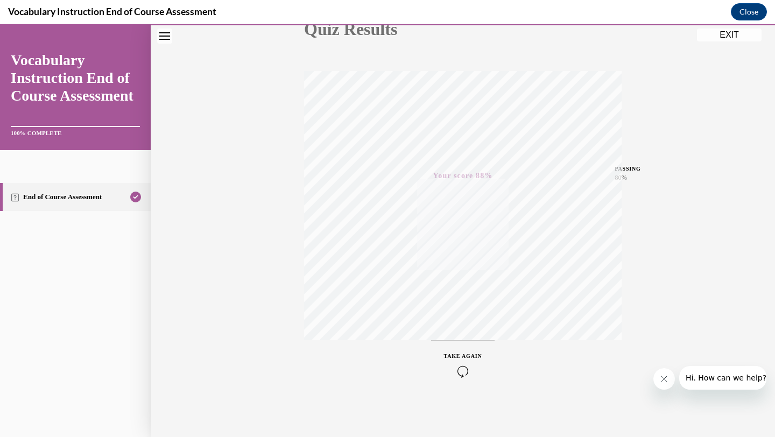
click at [722, 34] on button "EXIT" at bounding box center [729, 35] width 65 height 13
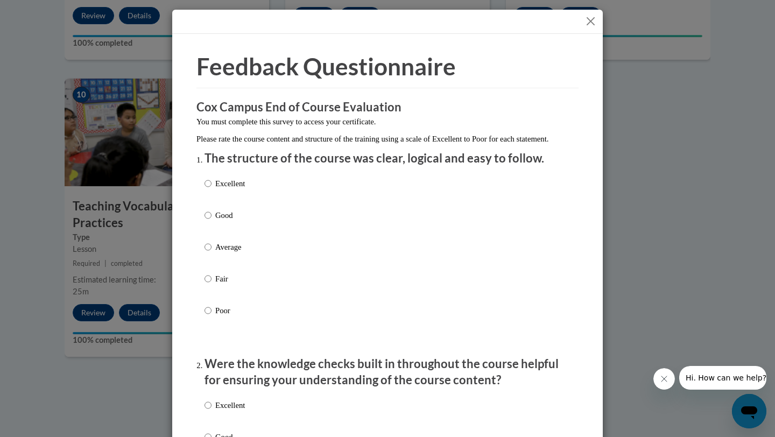
click at [236, 201] on label "Excellent" at bounding box center [225, 192] width 40 height 29
click at [212, 190] on input "Excellent" at bounding box center [208, 184] width 7 height 12
radio input "true"
click at [232, 411] on p "Excellent" at bounding box center [230, 406] width 30 height 12
click at [212, 411] on input "Excellent" at bounding box center [208, 406] width 7 height 12
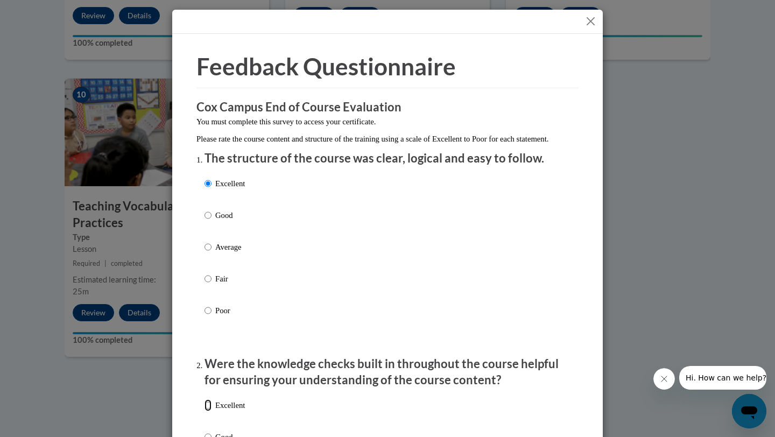
radio input "true"
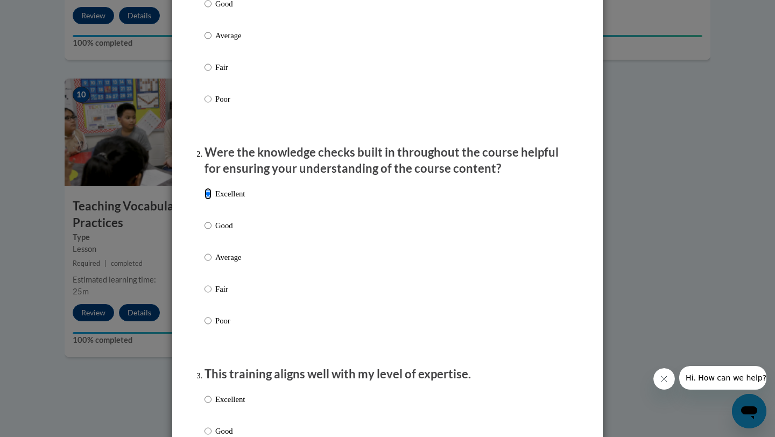
scroll to position [262, 0]
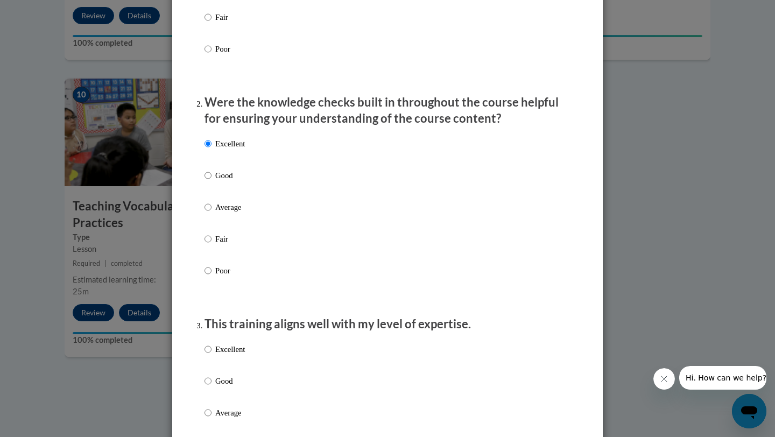
click at [235, 367] on label "Excellent" at bounding box center [225, 358] width 40 height 29
click at [212, 355] on input "Excellent" at bounding box center [208, 350] width 7 height 12
radio input "true"
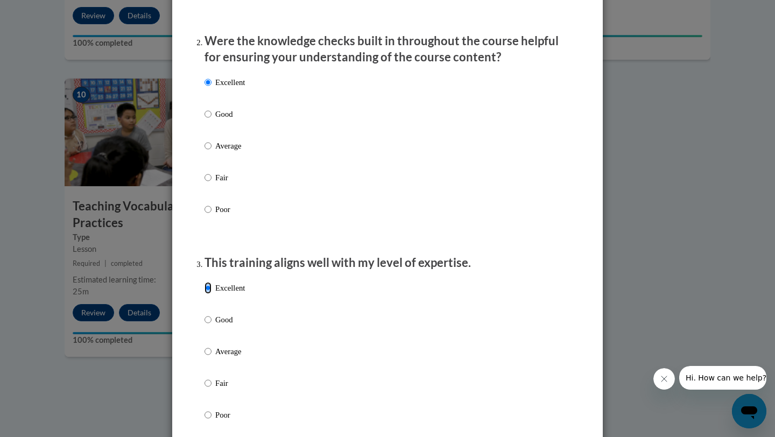
scroll to position [446, 0]
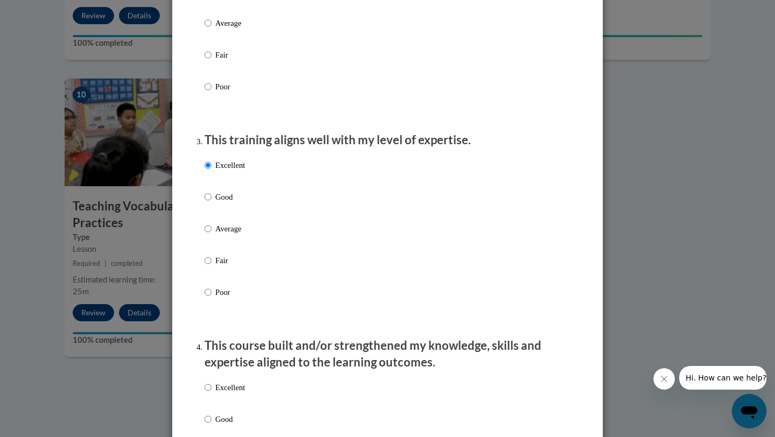
click at [230, 394] on p "Excellent" at bounding box center [230, 388] width 30 height 12
click at [212, 394] on input "Excellent" at bounding box center [208, 388] width 7 height 12
radio input "true"
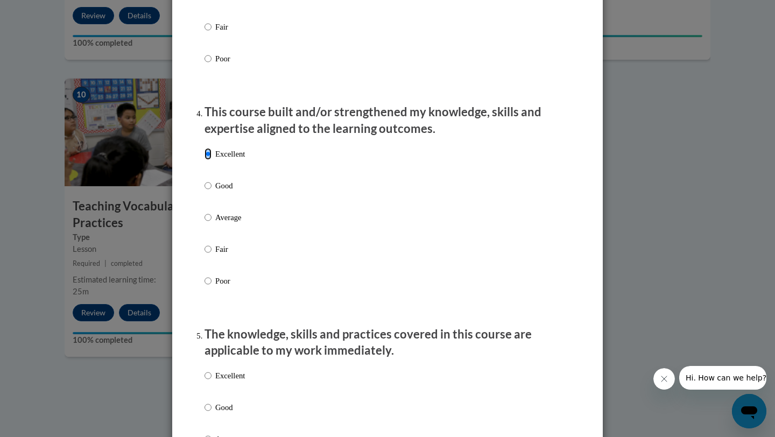
scroll to position [684, 0]
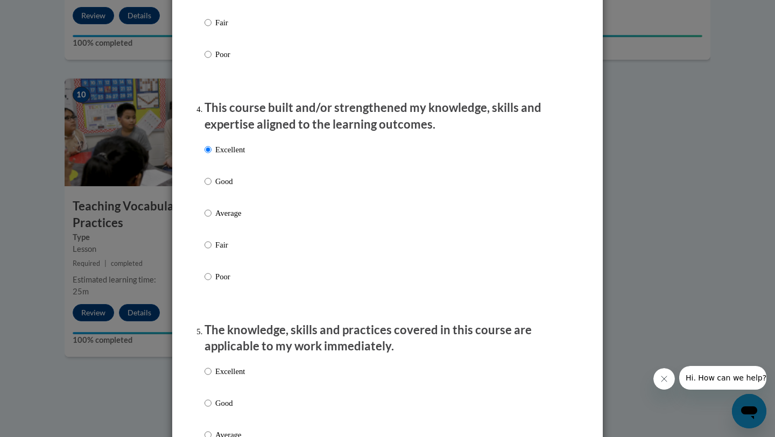
click at [233, 389] on label "Excellent" at bounding box center [225, 380] width 40 height 29
click at [212, 377] on input "Excellent" at bounding box center [208, 372] width 7 height 12
radio input "true"
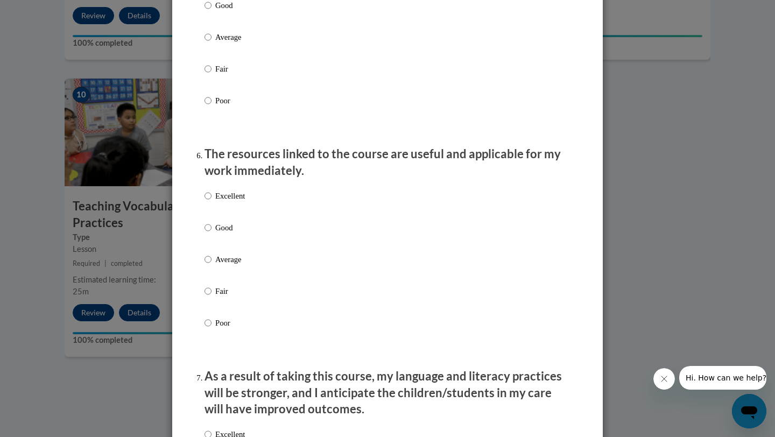
scroll to position [1082, 0]
click at [241, 201] on p "Excellent" at bounding box center [230, 196] width 30 height 12
click at [212, 201] on input "Excellent" at bounding box center [208, 196] width 7 height 12
radio input "true"
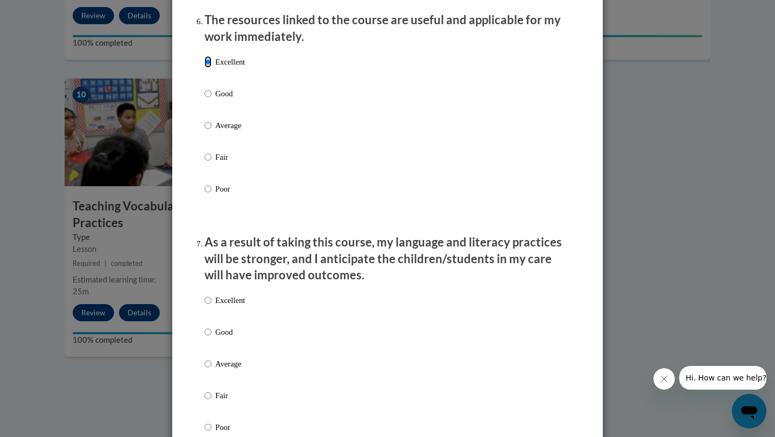
scroll to position [1225, 0]
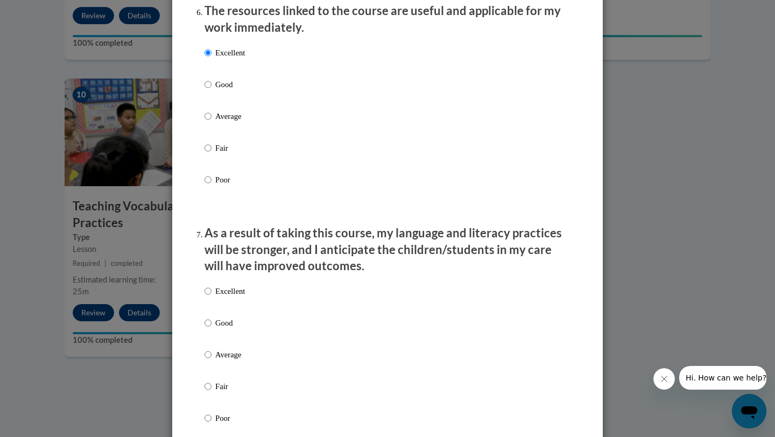
click at [236, 297] on p "Excellent" at bounding box center [230, 291] width 30 height 12
click at [212, 297] on input "Excellent" at bounding box center [208, 291] width 7 height 12
radio input "true"
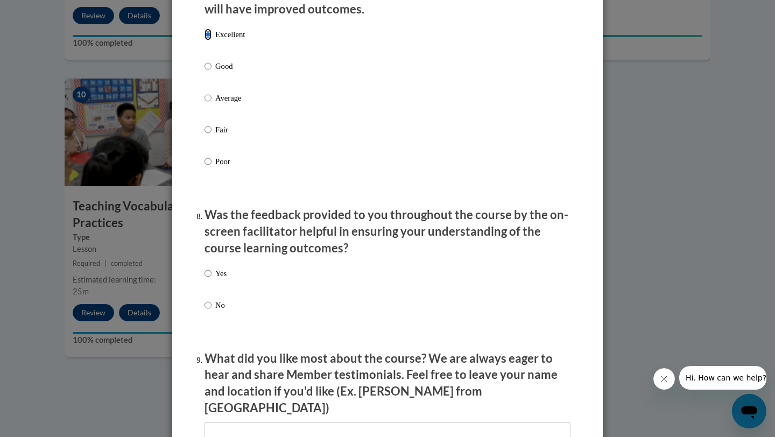
scroll to position [1495, 0]
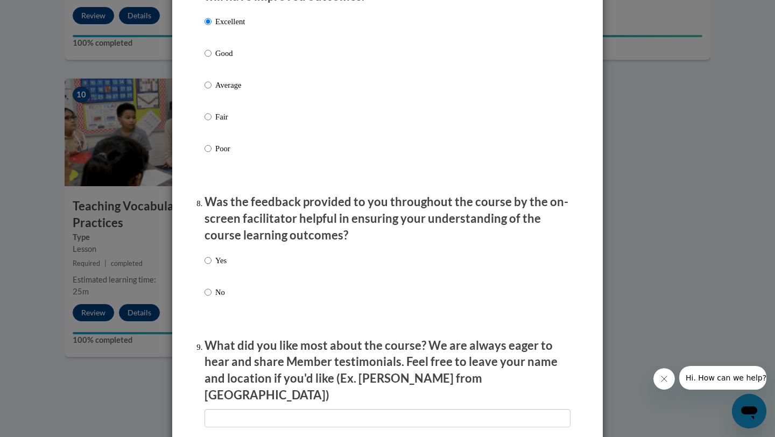
click at [242, 271] on div "Yes No" at bounding box center [388, 289] width 366 height 80
click at [233, 271] on div "Yes No" at bounding box center [388, 289] width 366 height 80
click at [222, 267] on p "Yes" at bounding box center [220, 261] width 11 height 12
click at [212, 267] on input "Yes" at bounding box center [208, 261] width 7 height 12
radio input "true"
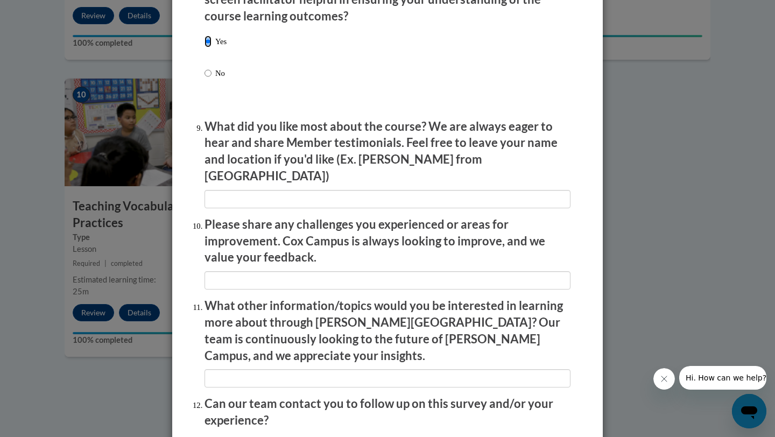
scroll to position [1716, 0]
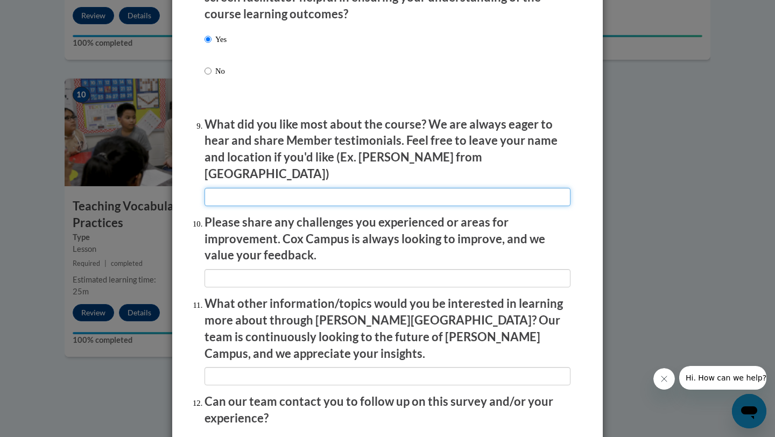
click at [271, 188] on input "textbox" at bounding box center [388, 197] width 366 height 18
type input "the types of instruction"
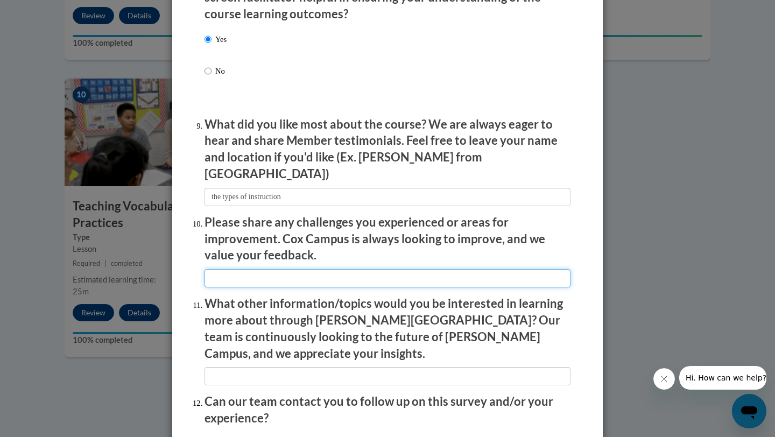
click at [260, 269] on input "textbox" at bounding box center [388, 278] width 366 height 18
type input "none"
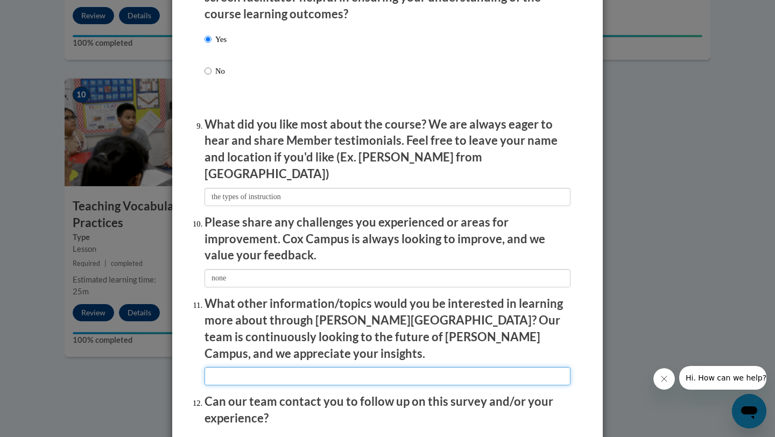
click at [264, 367] on input "textbox" at bounding box center [388, 376] width 366 height 18
type input "NA"
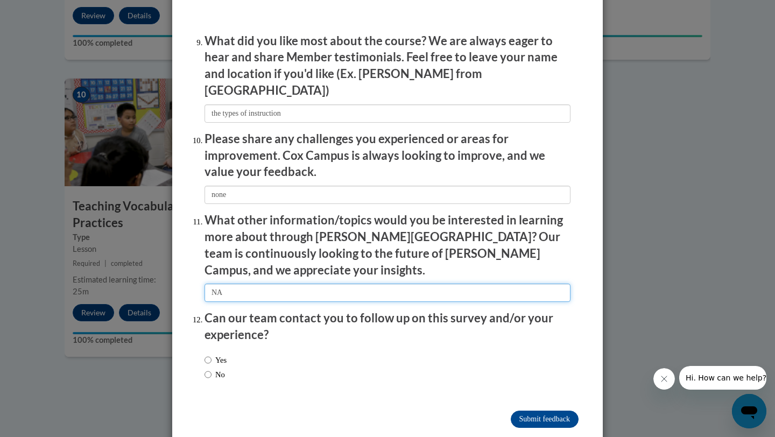
scroll to position [1803, 0]
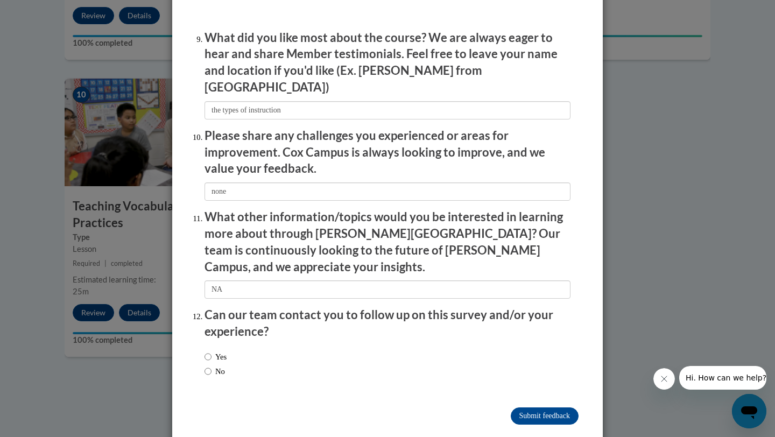
click at [271, 321] on li "Can our team contact you to follow up on this survey and/or your experience? Ye…" at bounding box center [388, 346] width 366 height 79
click at [268, 346] on div "Yes No" at bounding box center [388, 366] width 366 height 40
click at [220, 351] on label "Yes" at bounding box center [216, 357] width 22 height 12
click at [212, 351] on input "Yes" at bounding box center [208, 357] width 7 height 12
radio input "true"
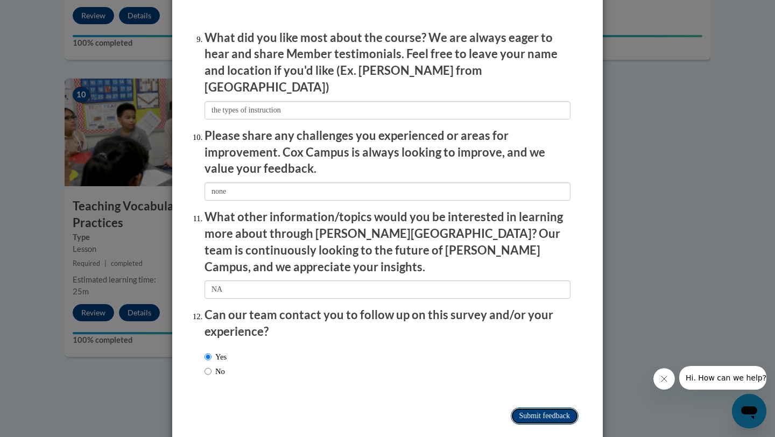
click at [531, 408] on input "Submit feedback" at bounding box center [545, 416] width 68 height 17
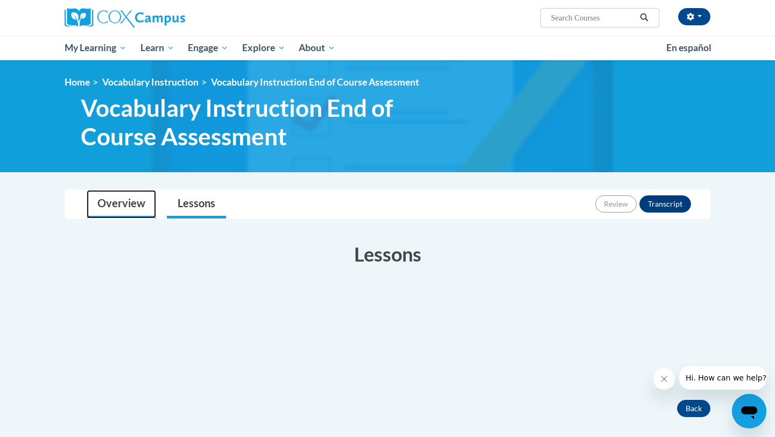
click at [99, 199] on link "Overview" at bounding box center [121, 204] width 69 height 29
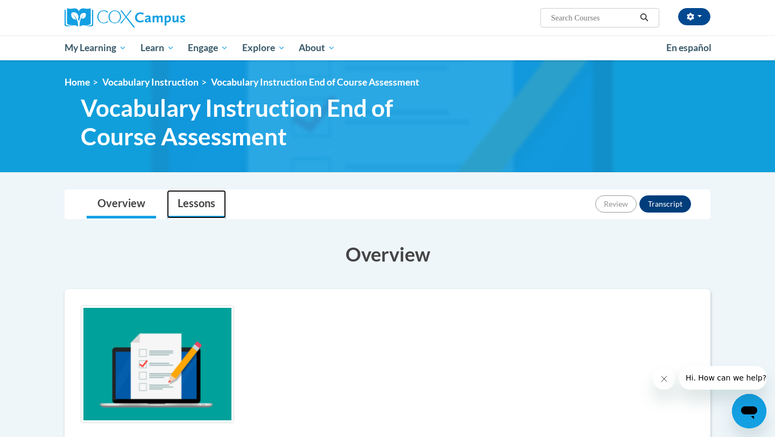
click at [195, 199] on link "Lessons" at bounding box center [196, 204] width 59 height 29
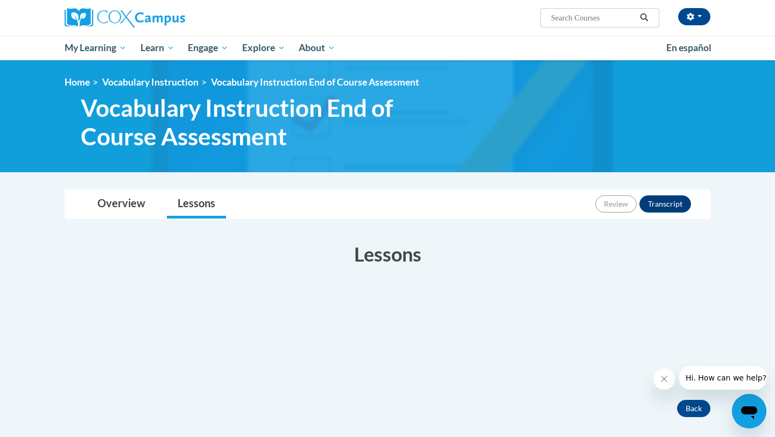
click at [584, 204] on div "Overview Lessons Review Transcript" at bounding box center [387, 204] width 629 height 29
click at [608, 214] on div "Review Transcript" at bounding box center [645, 204] width 99 height 28
click at [232, 81] on span "Vocabulary Instruction End of Course Assessment" at bounding box center [315, 81] width 208 height 11
click at [160, 88] on div "<en>Home</en><fr>Accueil</fr><de>Zuhause</de><it>Casa</it><es>Casa</es><pt>Casa…" at bounding box center [387, 116] width 678 height 80
click at [160, 83] on link "Vocabulary Instruction" at bounding box center [150, 81] width 96 height 11
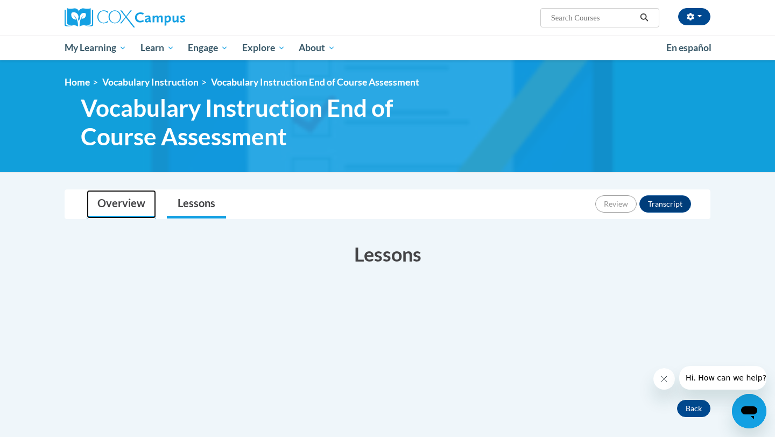
click at [129, 196] on link "Overview" at bounding box center [121, 204] width 69 height 29
